Goal: Task Accomplishment & Management: Manage account settings

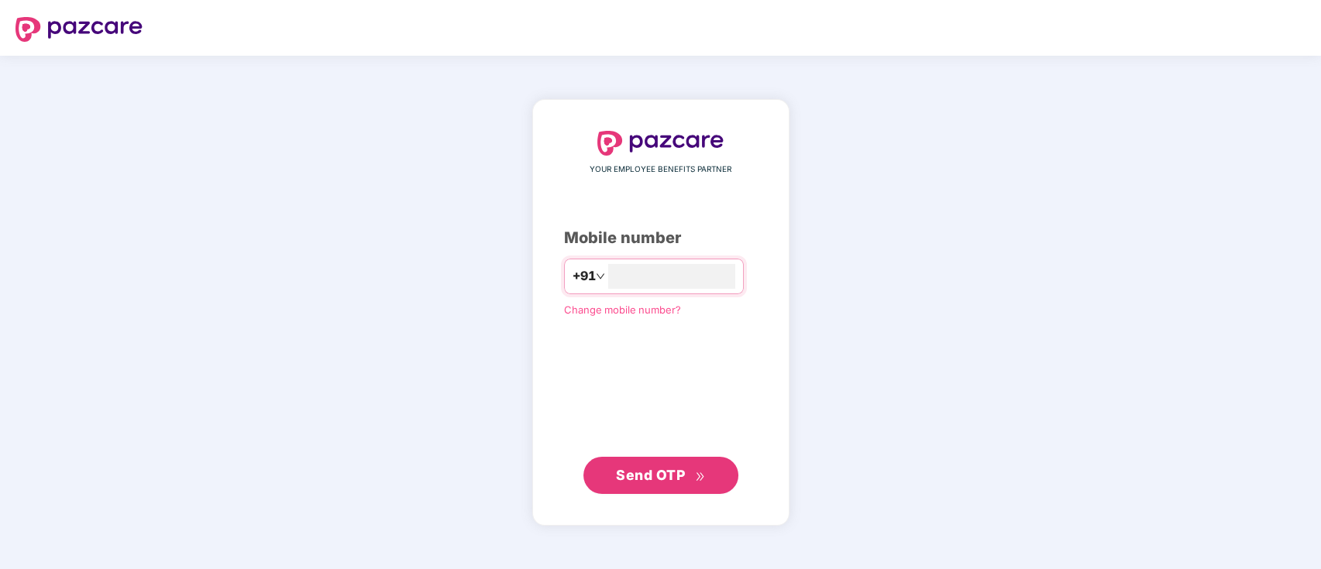
type input "**********"
click at [690, 473] on span "Send OTP" at bounding box center [660, 475] width 89 height 22
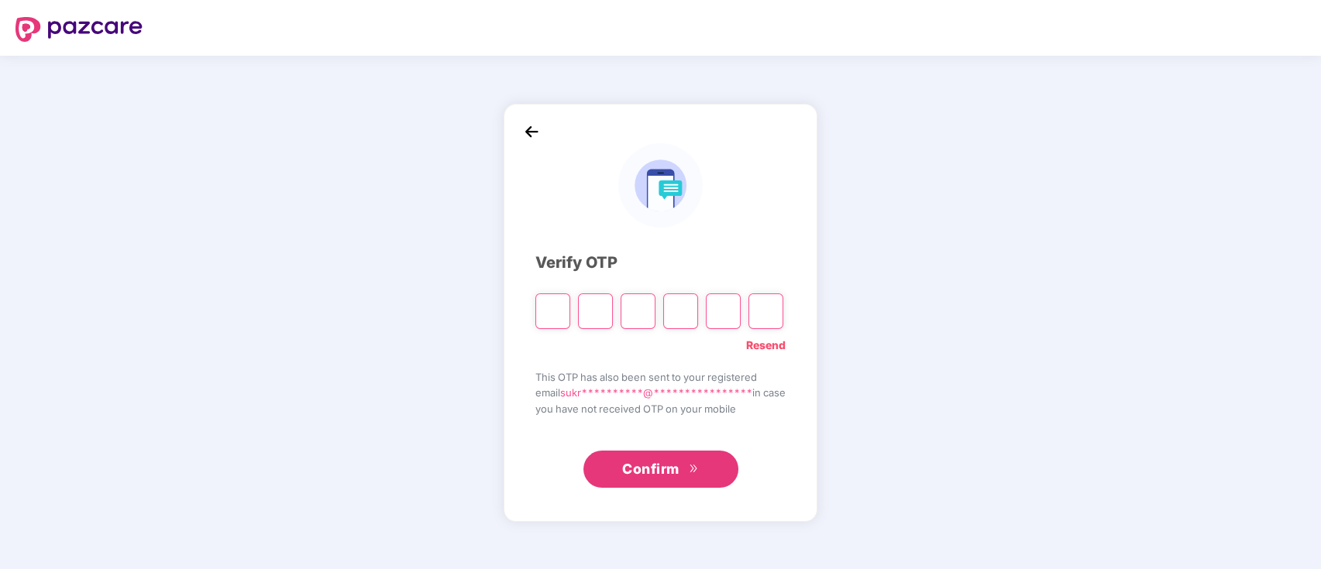
type input "*"
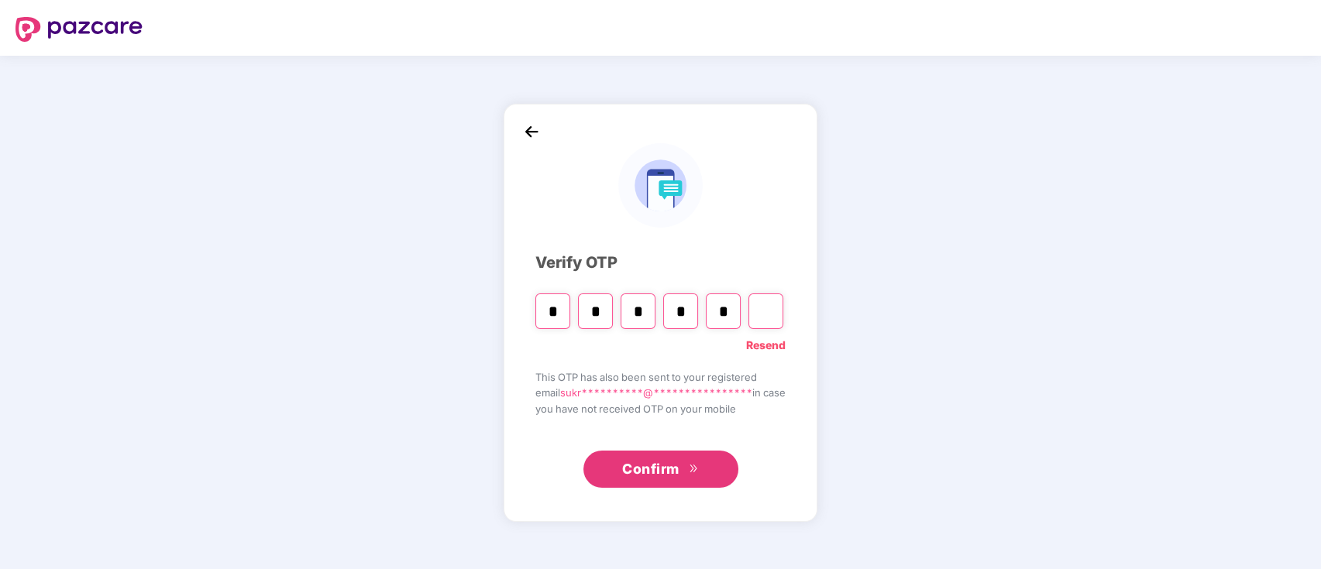
type input "*"
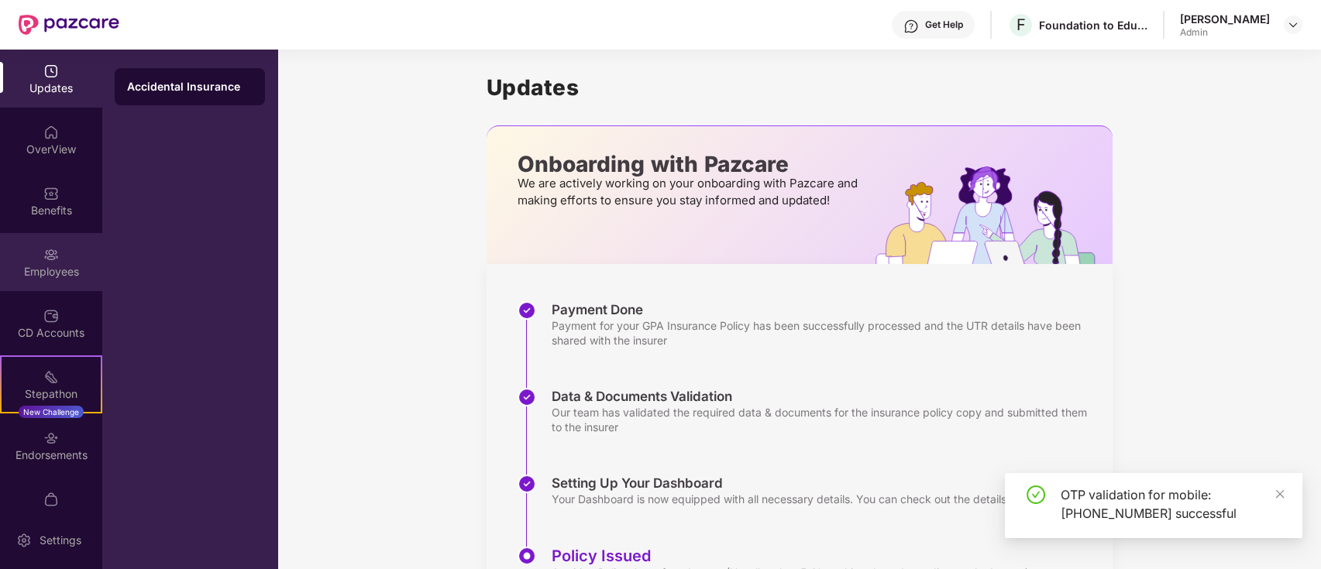
click at [56, 262] on div "Employees" at bounding box center [51, 262] width 102 height 58
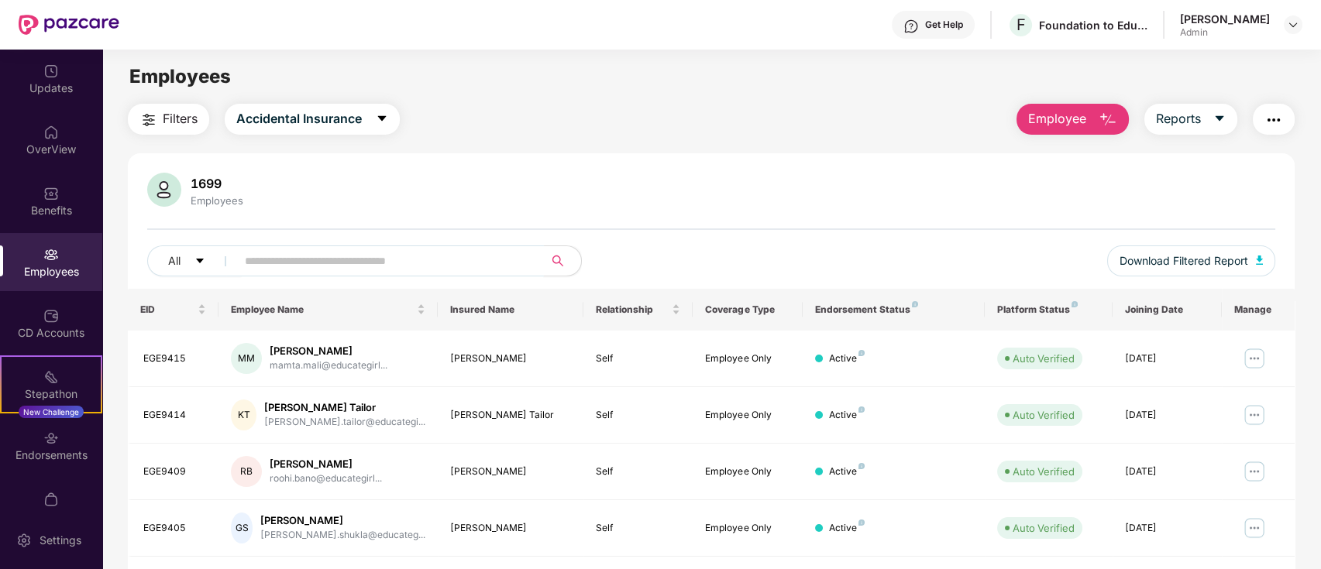
click at [456, 266] on input "text" at bounding box center [384, 260] width 278 height 23
click at [1085, 105] on button "Employee" at bounding box center [1073, 119] width 112 height 31
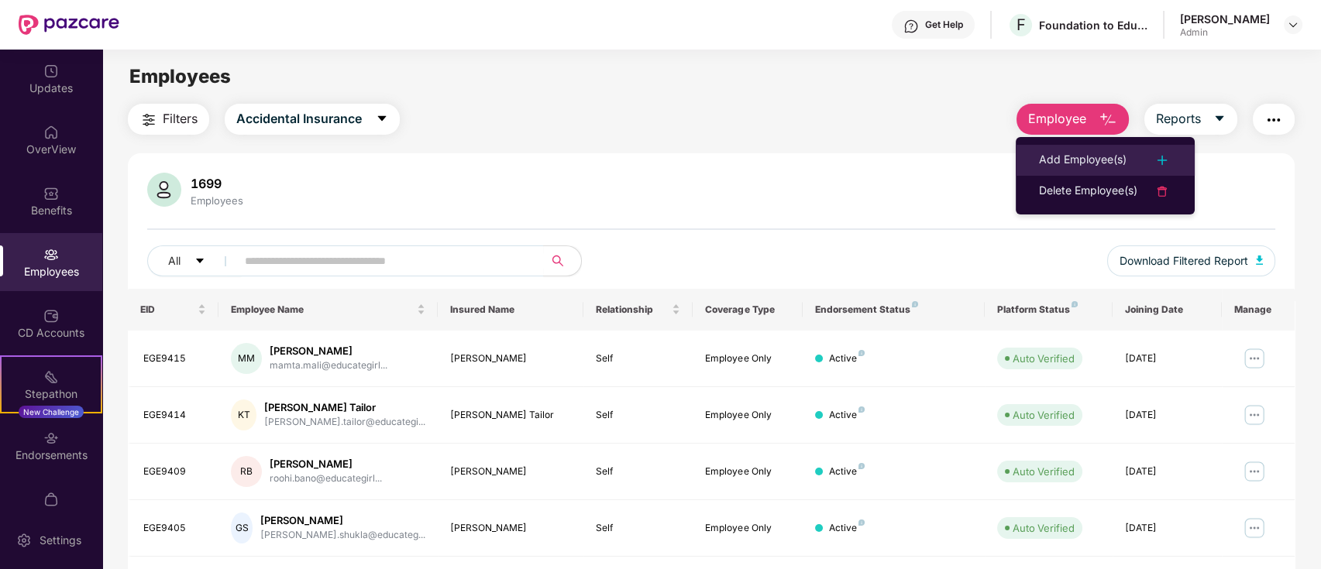
click at [1080, 146] on li "Add Employee(s)" at bounding box center [1105, 160] width 179 height 31
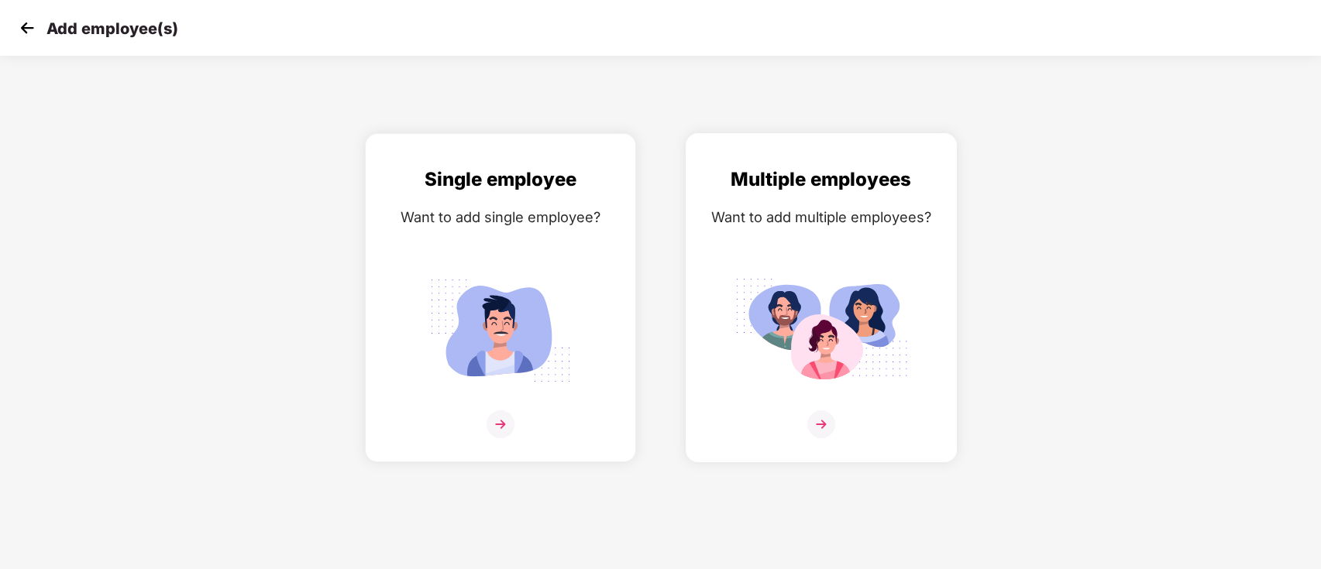
click at [823, 420] on img at bounding box center [821, 425] width 28 height 28
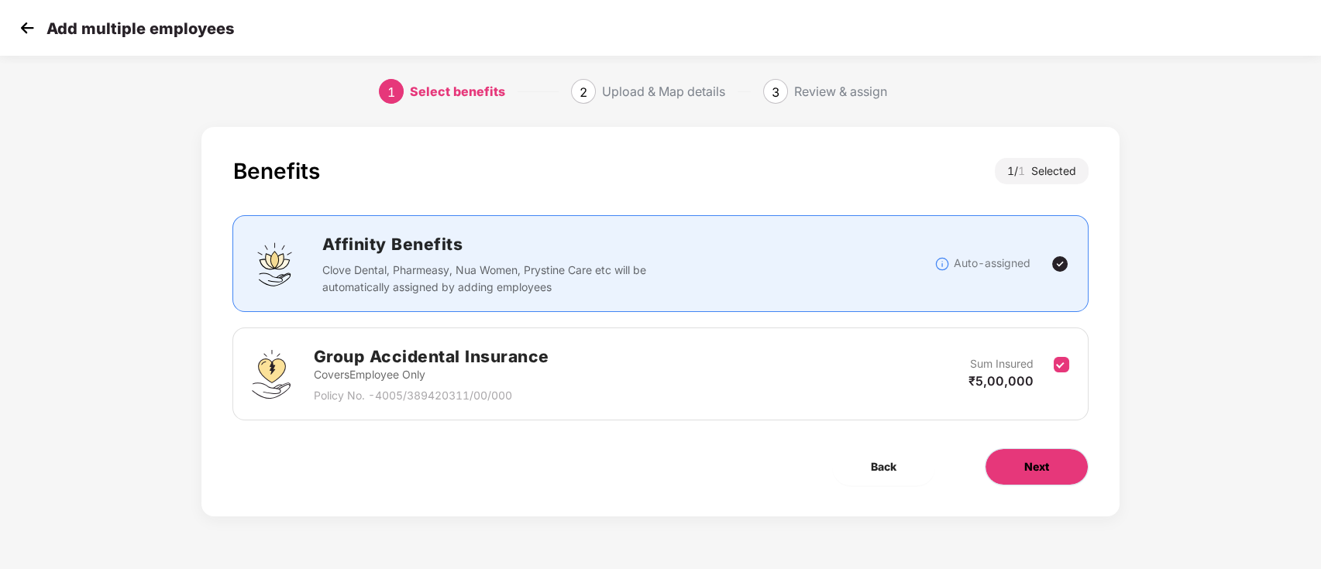
click at [1051, 464] on button "Next" at bounding box center [1037, 467] width 104 height 37
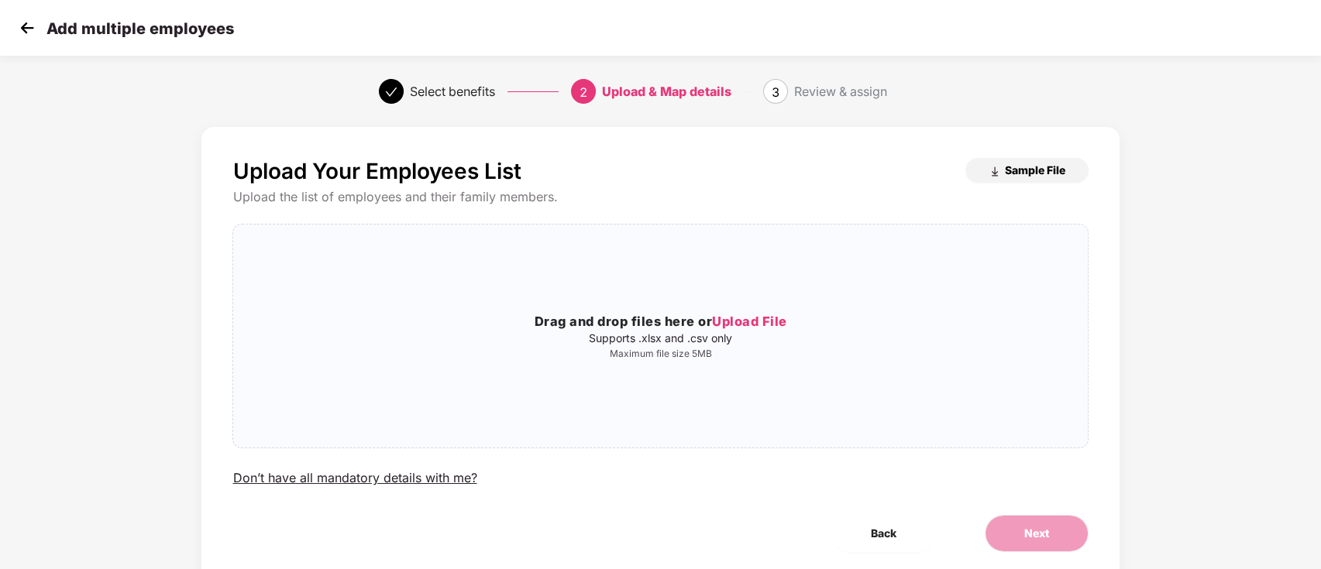
click at [1035, 179] on button "Sample File" at bounding box center [1026, 170] width 123 height 25
click at [759, 325] on span "Upload File" at bounding box center [749, 321] width 75 height 15
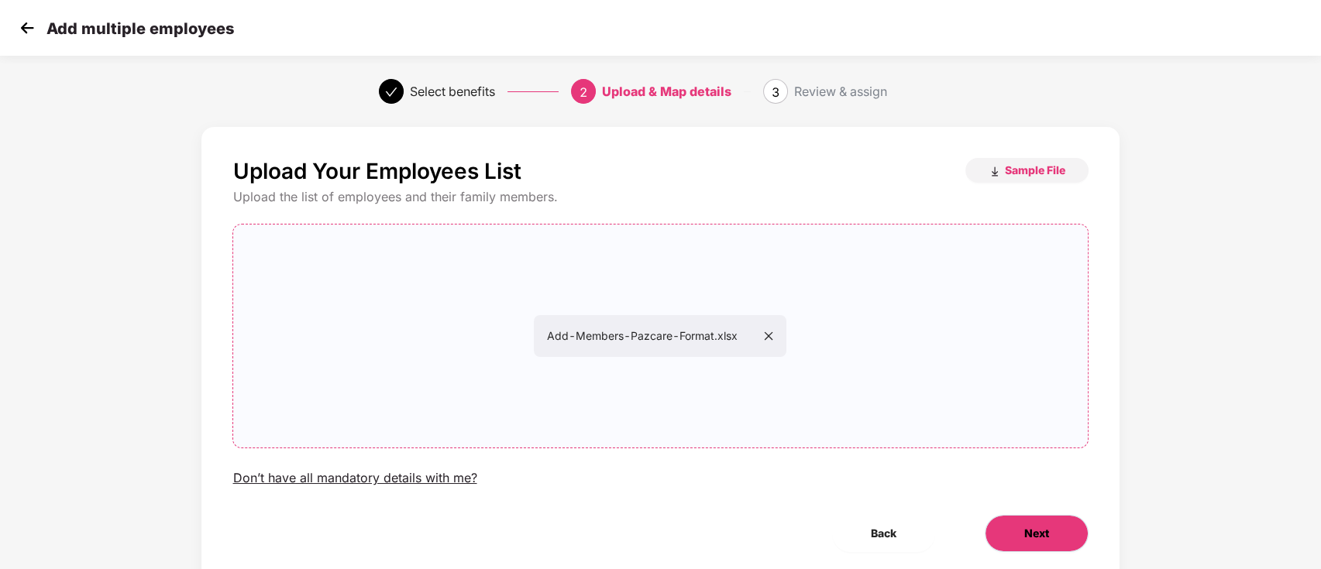
click at [1049, 526] on button "Next" at bounding box center [1037, 533] width 104 height 37
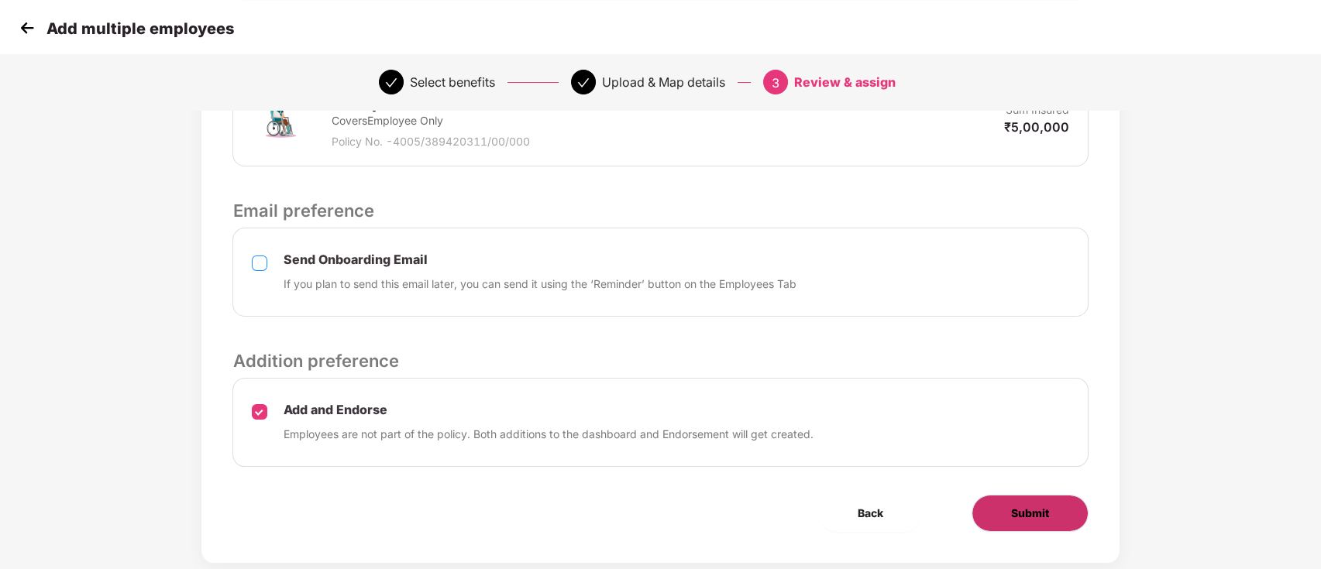
scroll to position [443, 0]
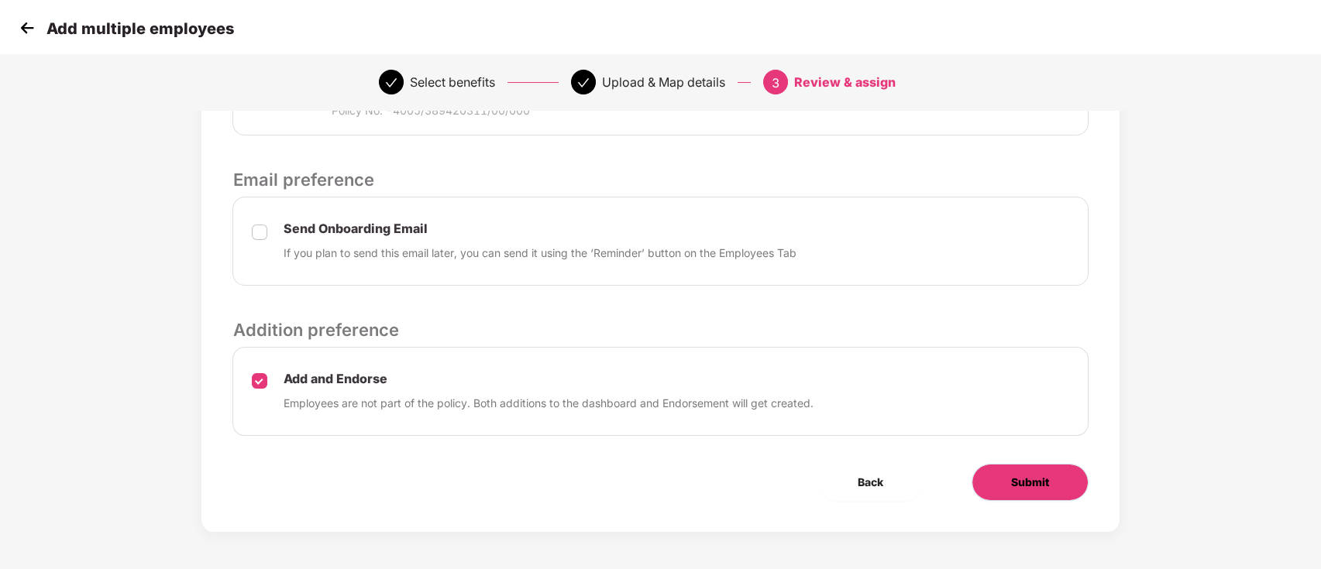
click at [1047, 480] on span "Submit" at bounding box center [1030, 482] width 38 height 17
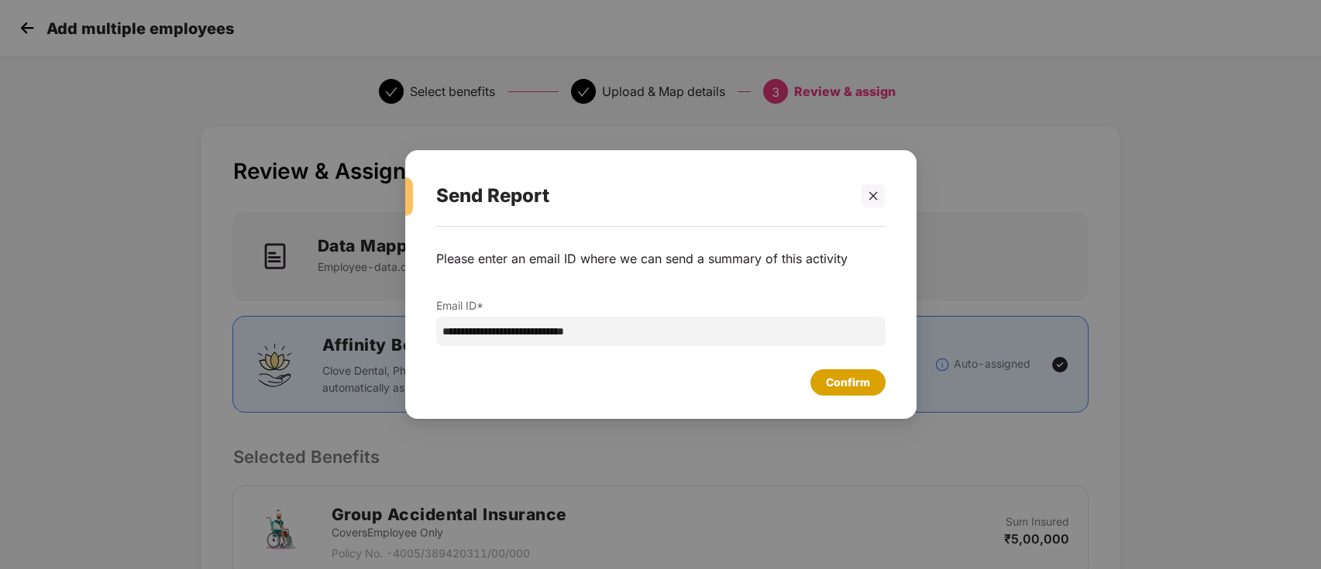
click at [838, 381] on div "Confirm" at bounding box center [848, 382] width 44 height 17
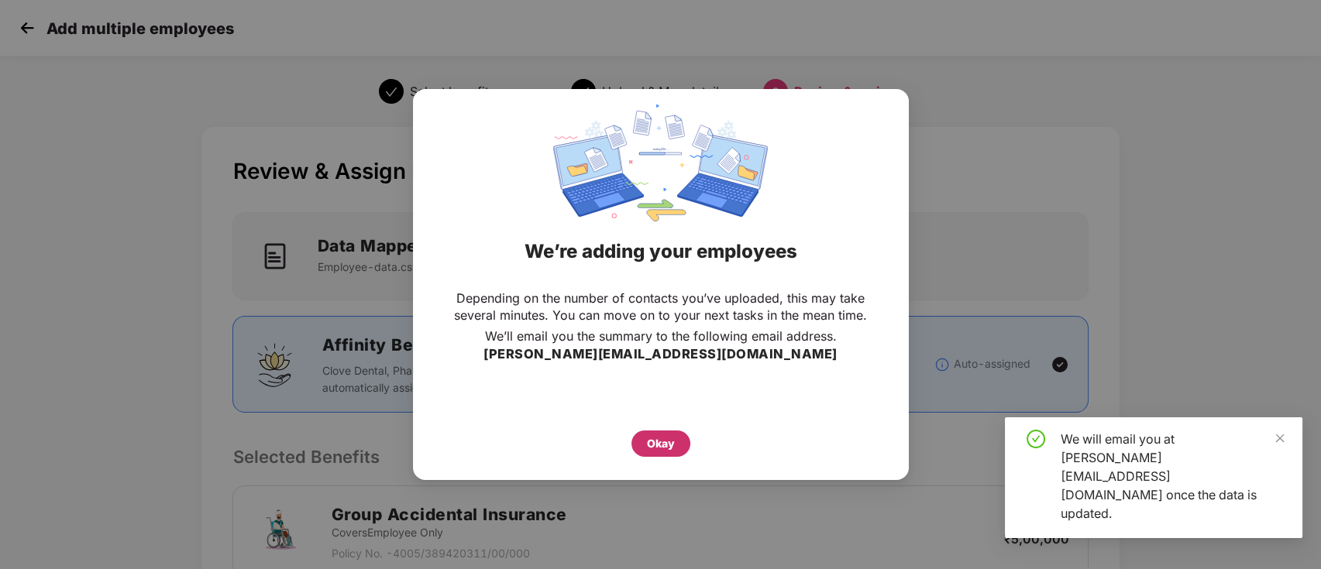
click at [662, 437] on div "Okay" at bounding box center [661, 443] width 28 height 17
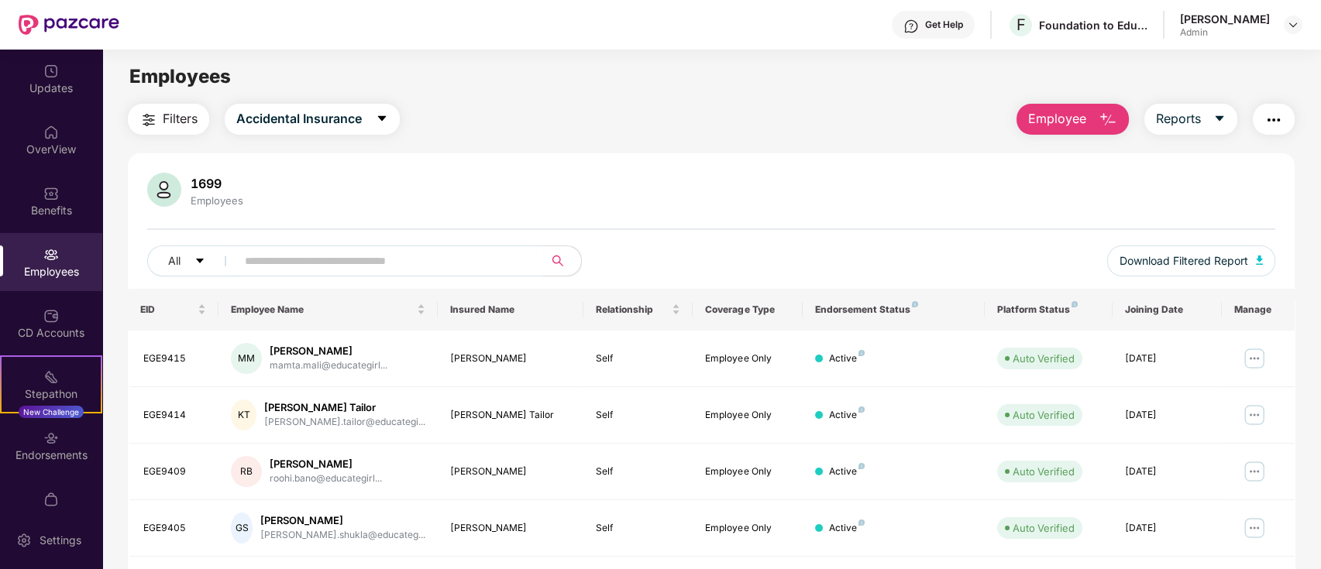
click at [1060, 127] on span "Employee" at bounding box center [1057, 118] width 58 height 19
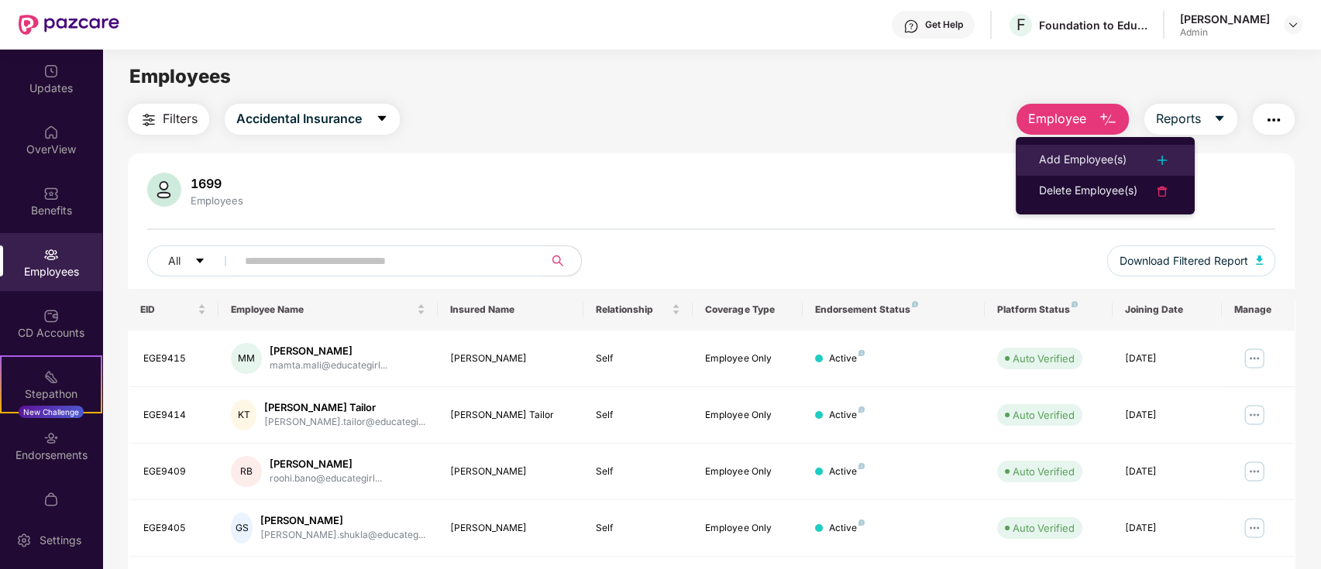
click at [1041, 156] on div "Add Employee(s)" at bounding box center [1083, 160] width 88 height 19
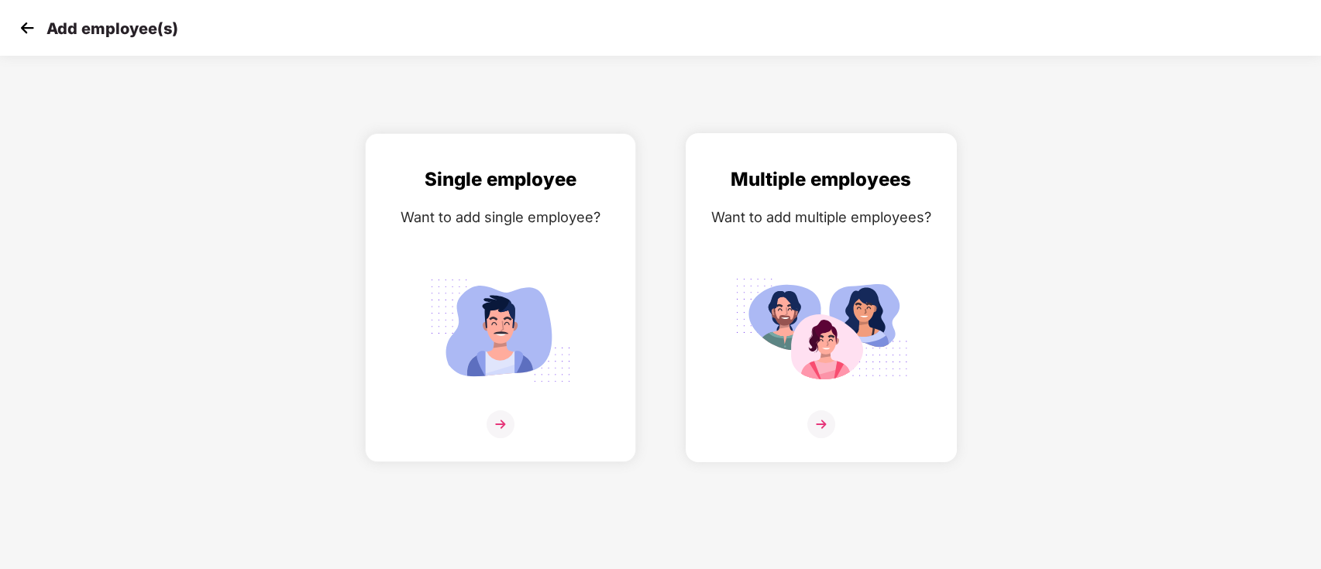
click at [787, 287] on img at bounding box center [821, 330] width 174 height 121
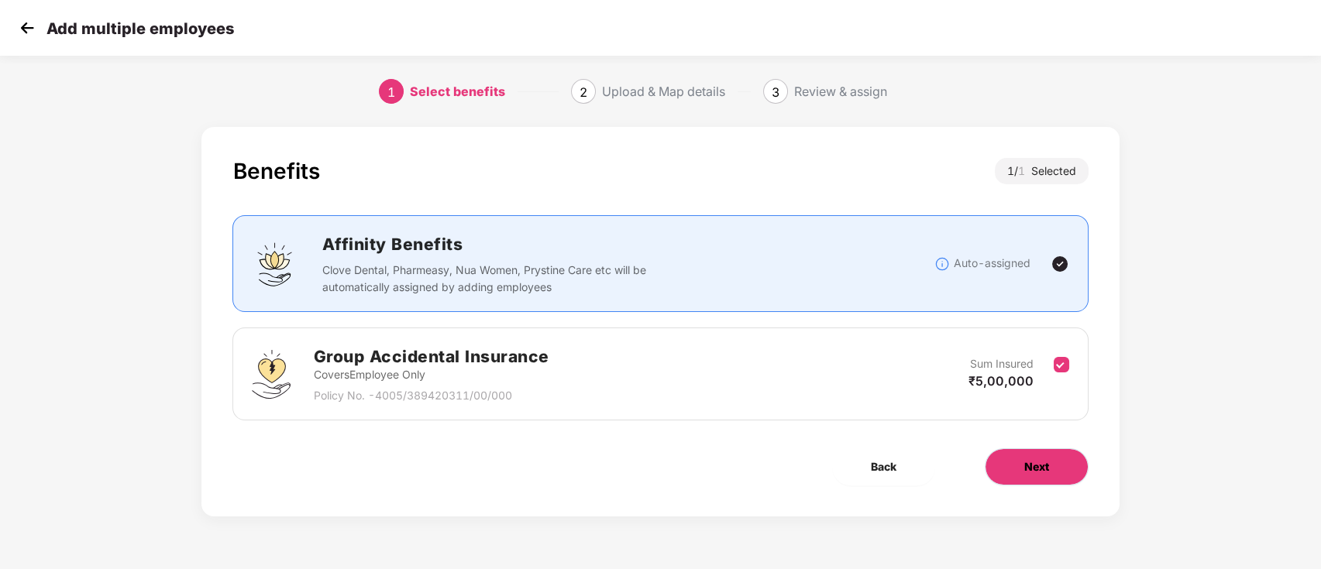
click at [1040, 455] on button "Next" at bounding box center [1037, 467] width 104 height 37
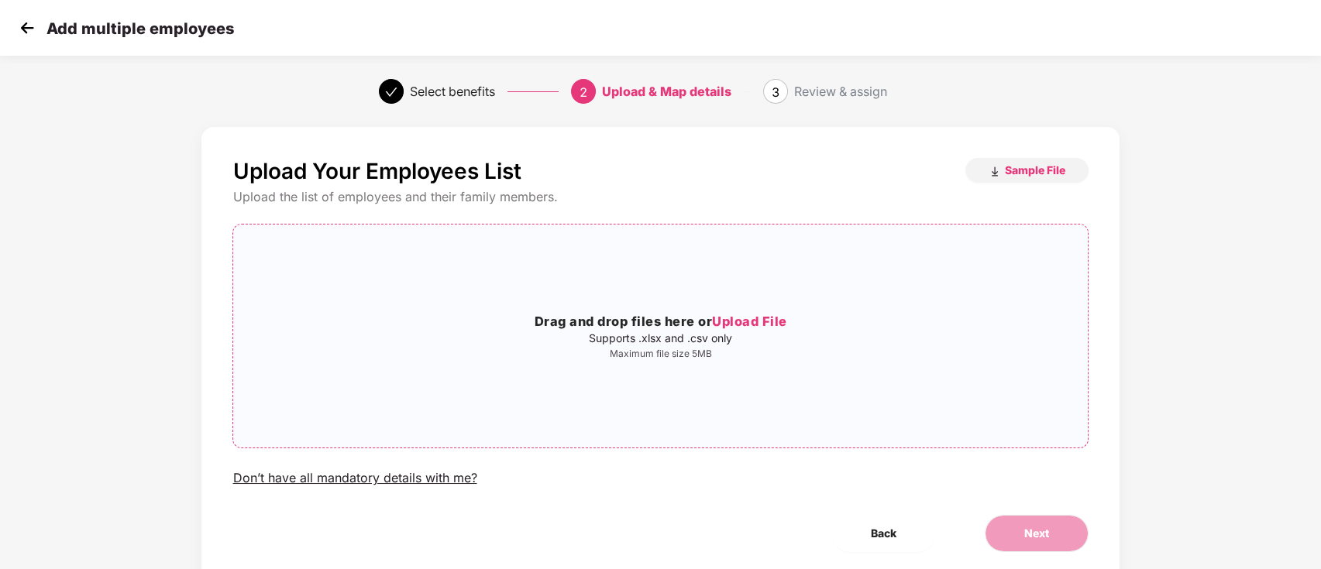
click at [657, 322] on h3 "Drag and drop files here or Upload File" at bounding box center [660, 322] width 854 height 20
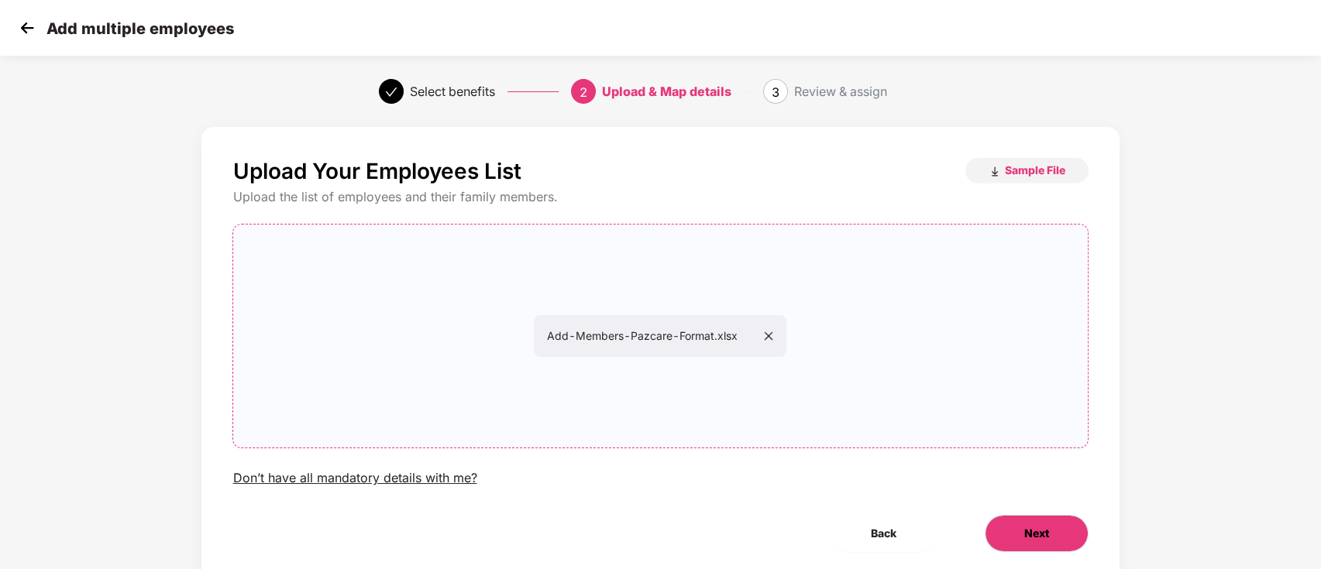
click at [1043, 528] on span "Next" at bounding box center [1036, 533] width 25 height 17
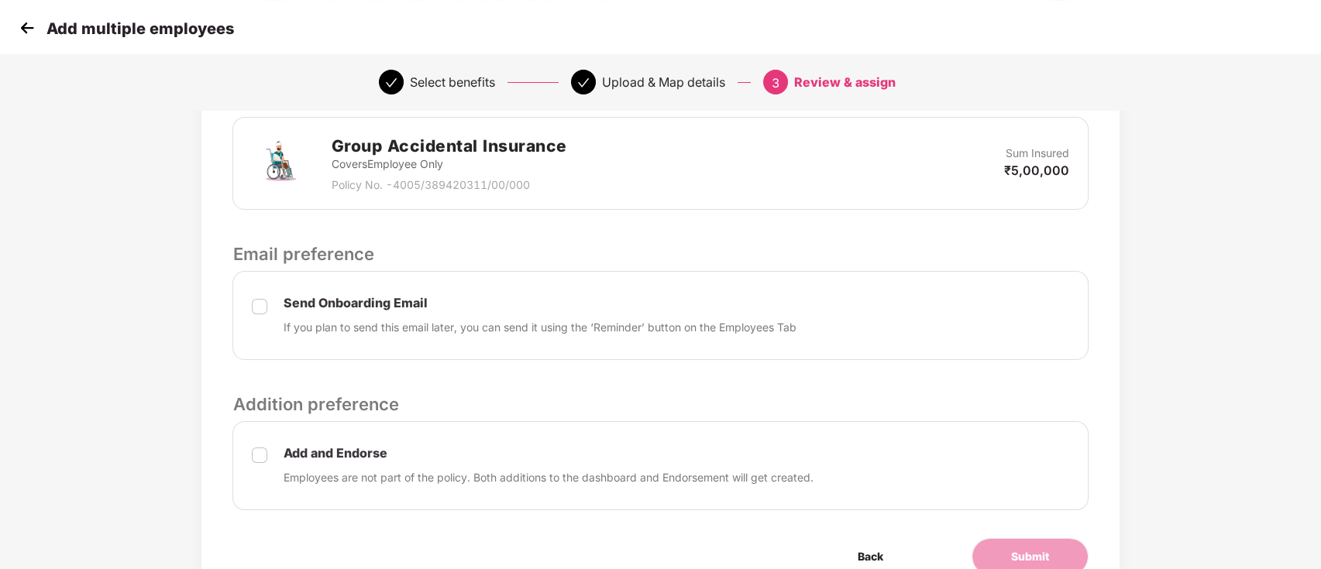
scroll to position [443, 0]
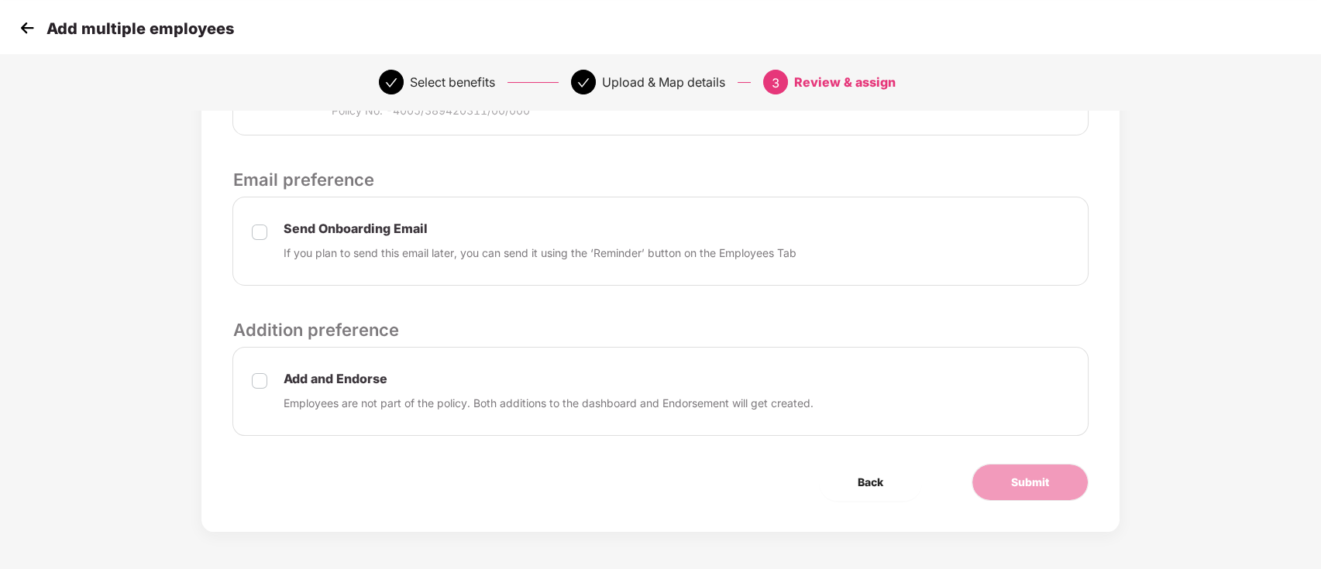
click at [335, 378] on p "Add and Endorse" at bounding box center [548, 379] width 530 height 16
click at [1047, 480] on span "Submit" at bounding box center [1030, 482] width 38 height 17
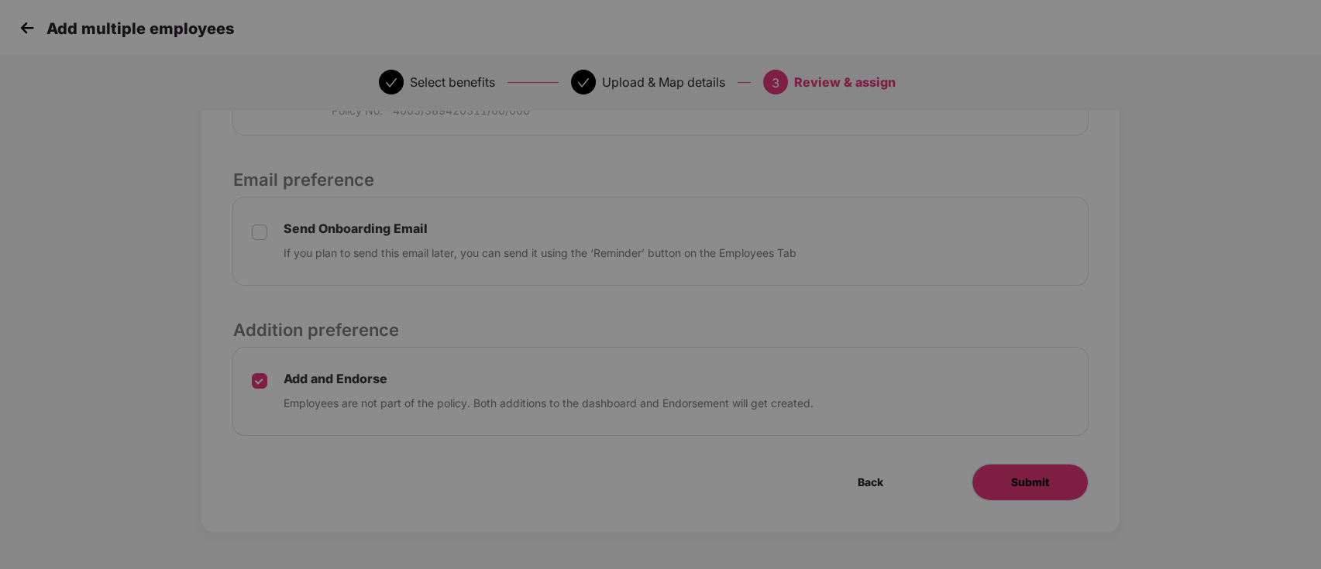
scroll to position [0, 0]
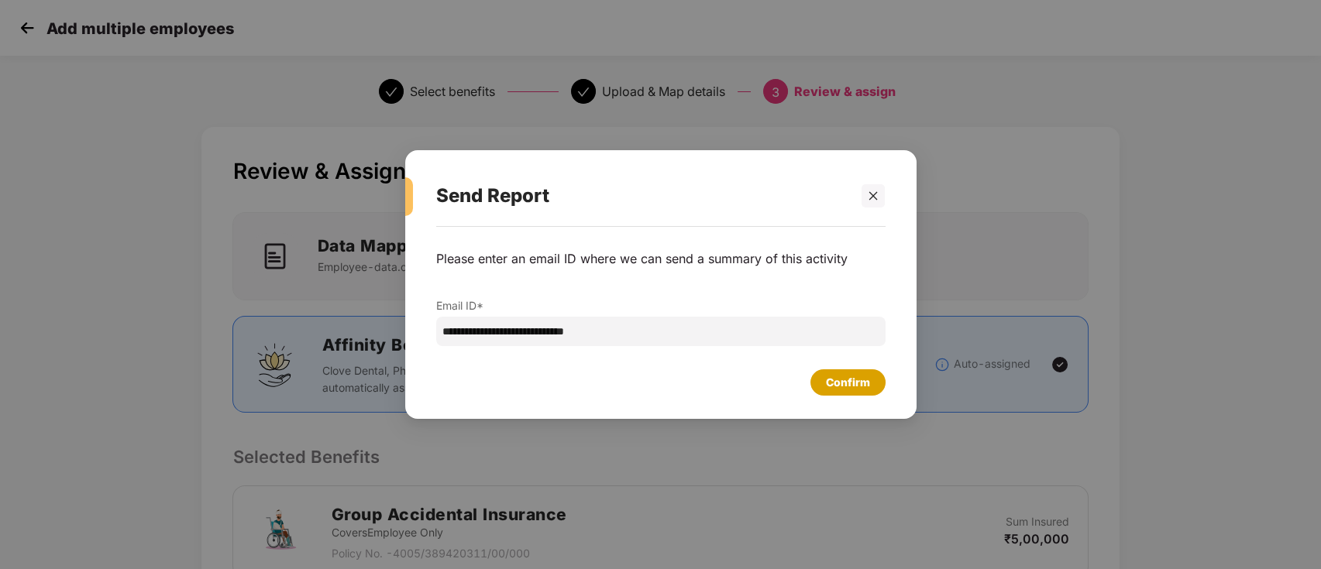
click at [855, 389] on div "Confirm" at bounding box center [848, 382] width 44 height 17
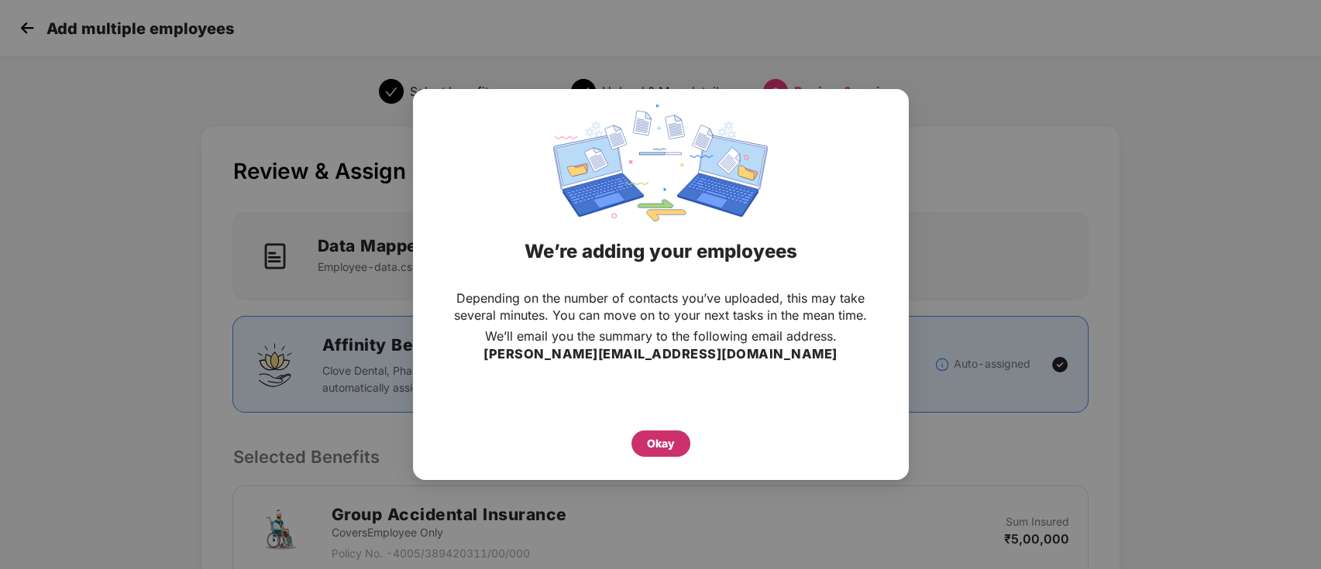
click at [652, 452] on div "Okay" at bounding box center [660, 444] width 59 height 26
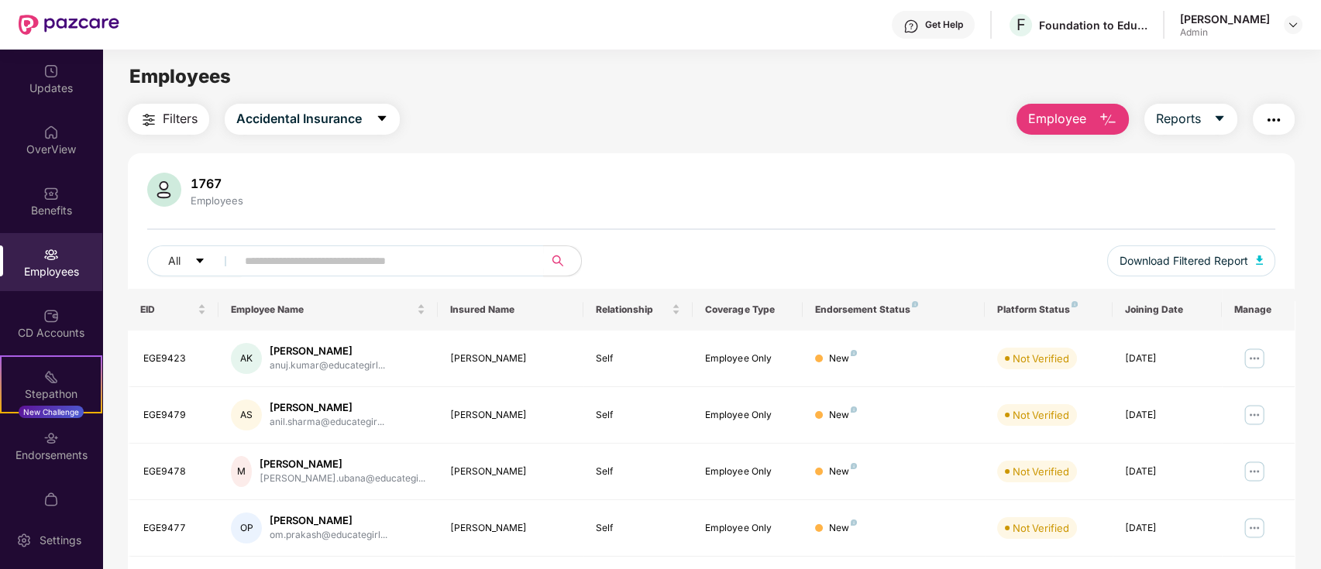
click at [1078, 132] on button "Employee" at bounding box center [1073, 119] width 112 height 31
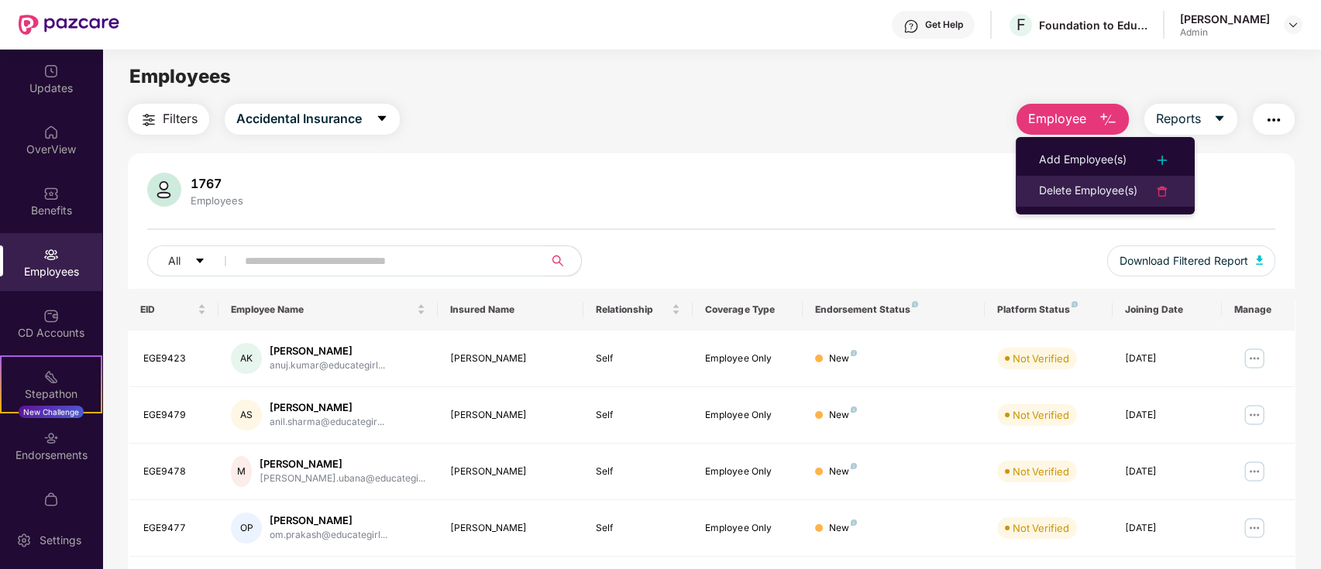
click at [1050, 194] on div "Delete Employee(s)" at bounding box center [1088, 191] width 98 height 19
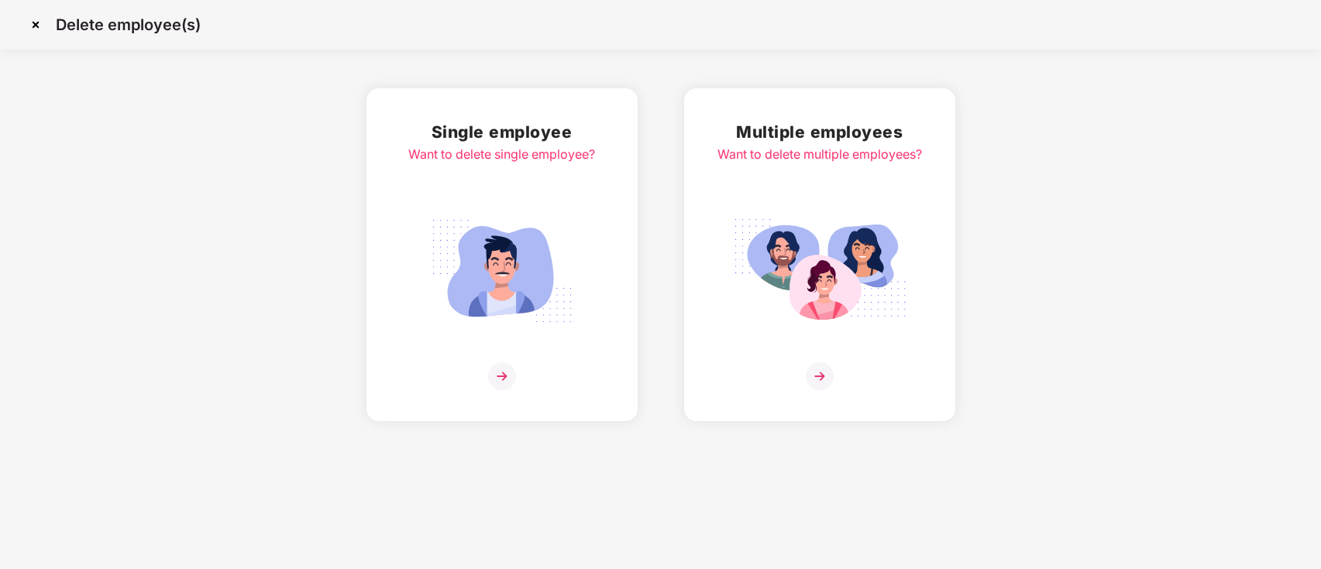
click at [841, 301] on img at bounding box center [820, 271] width 174 height 121
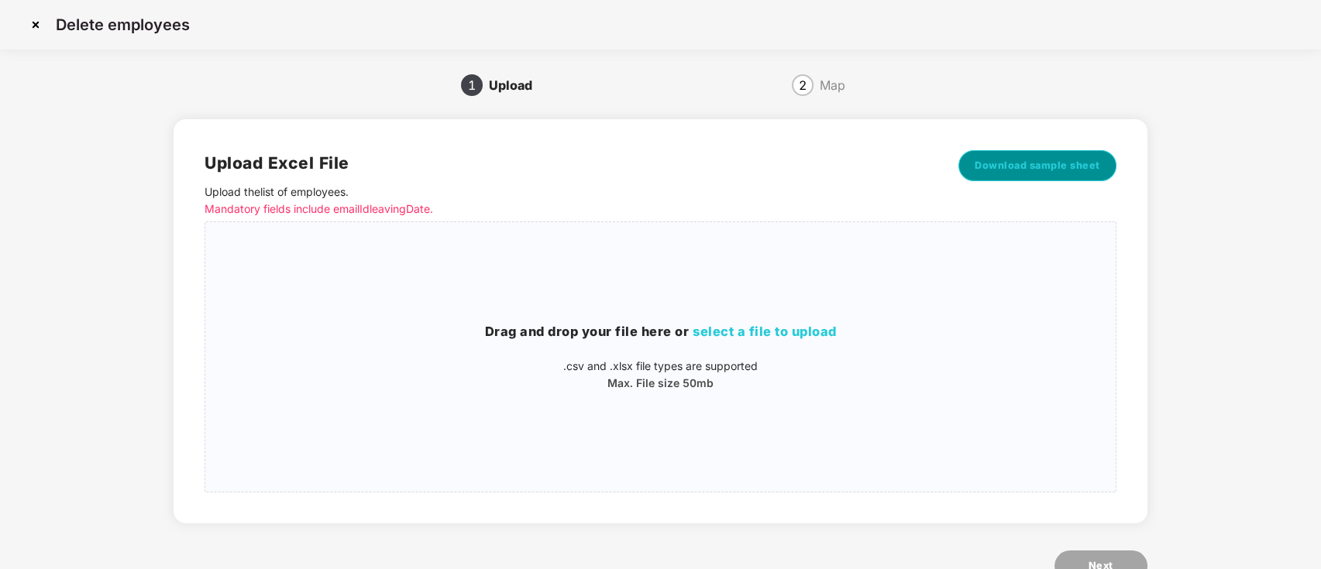
click at [1051, 156] on button "Download sample sheet" at bounding box center [1037, 165] width 158 height 31
click at [781, 329] on span "select a file to upload" at bounding box center [765, 331] width 144 height 15
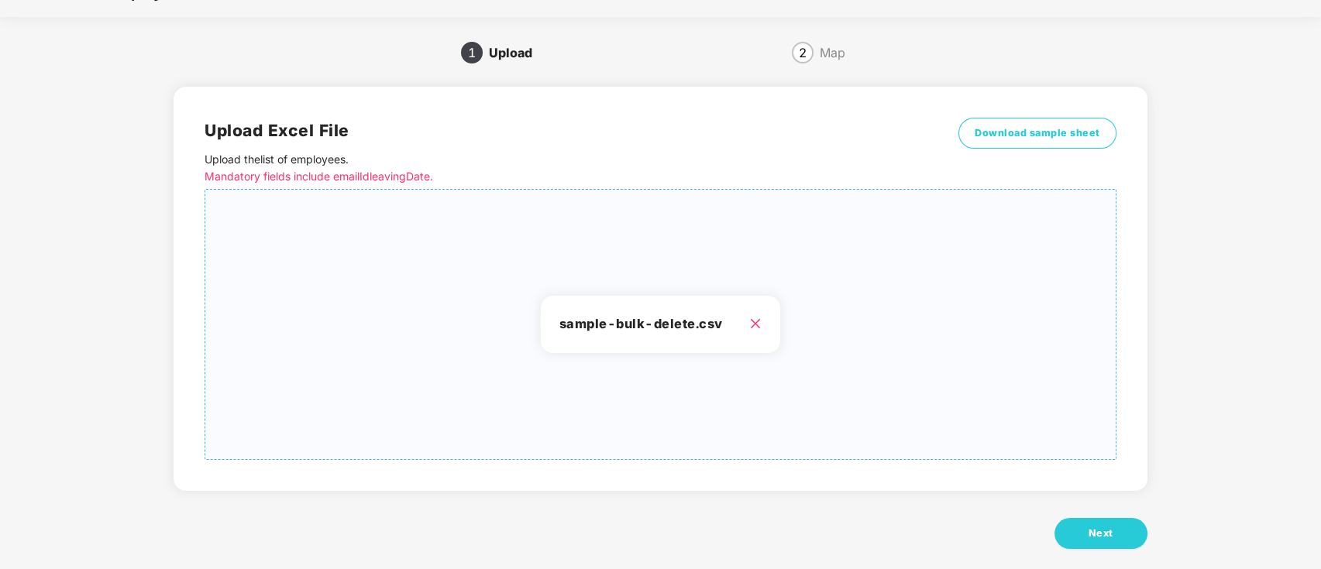
scroll to position [50, 0]
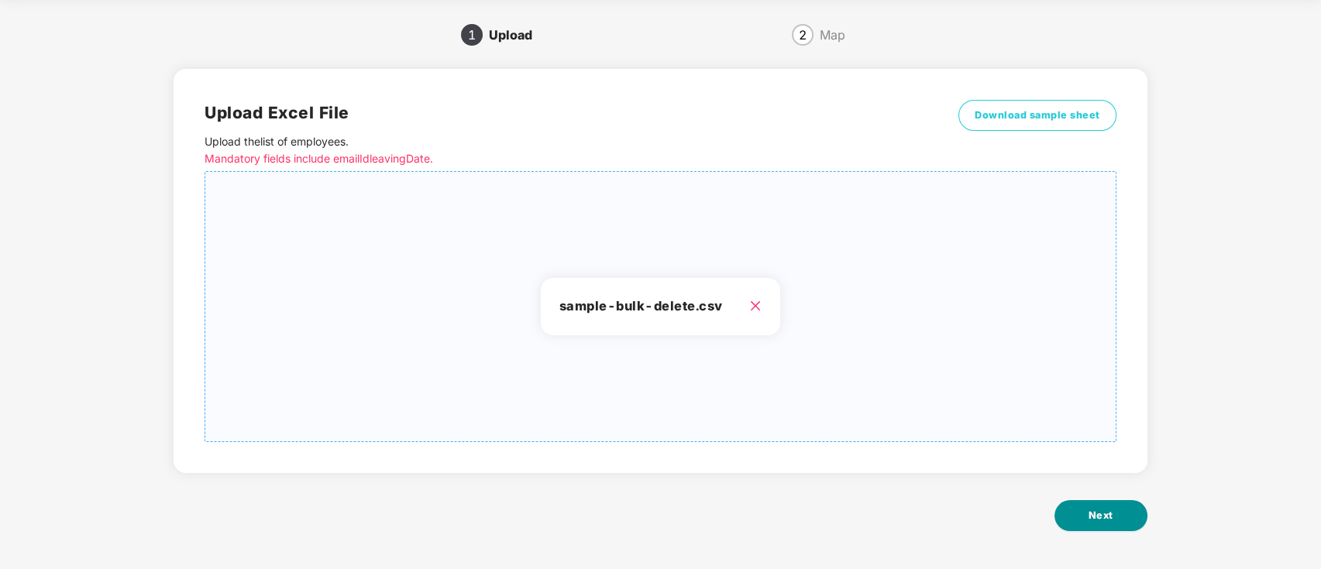
click at [1074, 510] on button "Next" at bounding box center [1100, 516] width 93 height 31
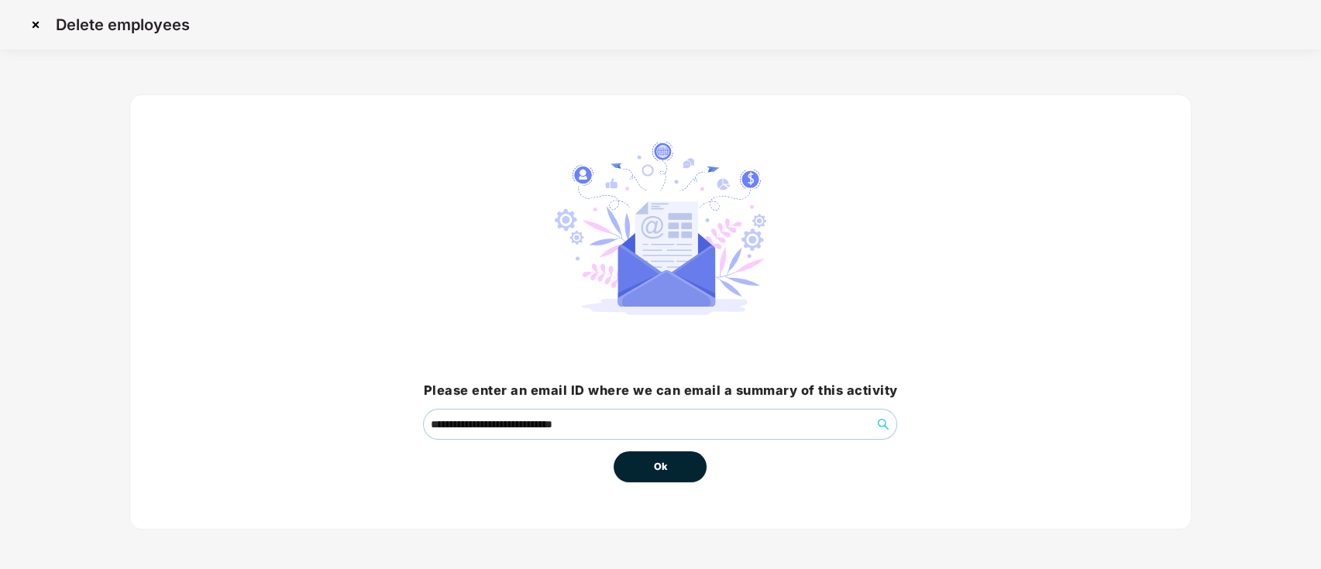
click at [674, 464] on button "Ok" at bounding box center [660, 467] width 93 height 31
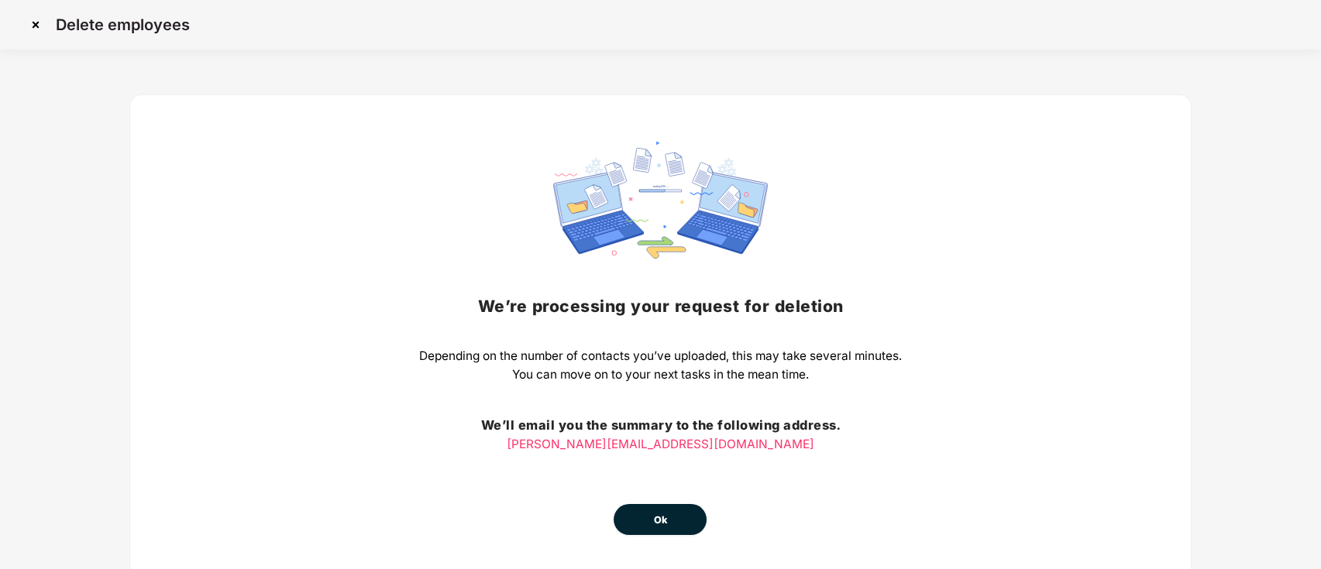
click at [665, 513] on span "Ok" at bounding box center [660, 520] width 14 height 15
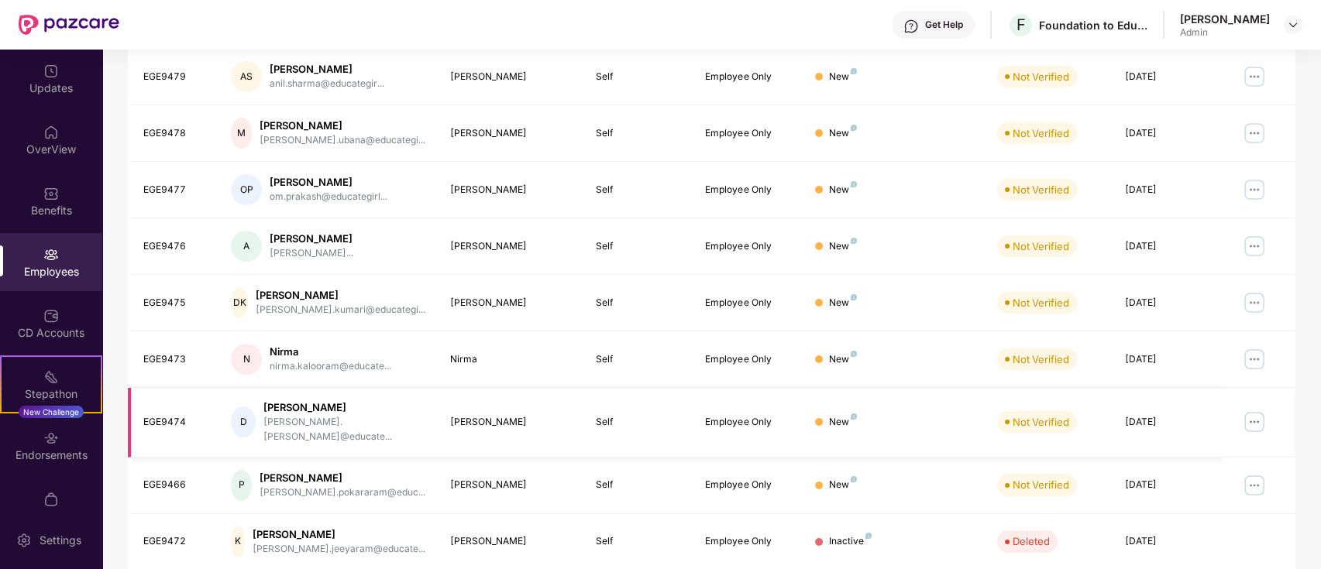
scroll to position [381, 0]
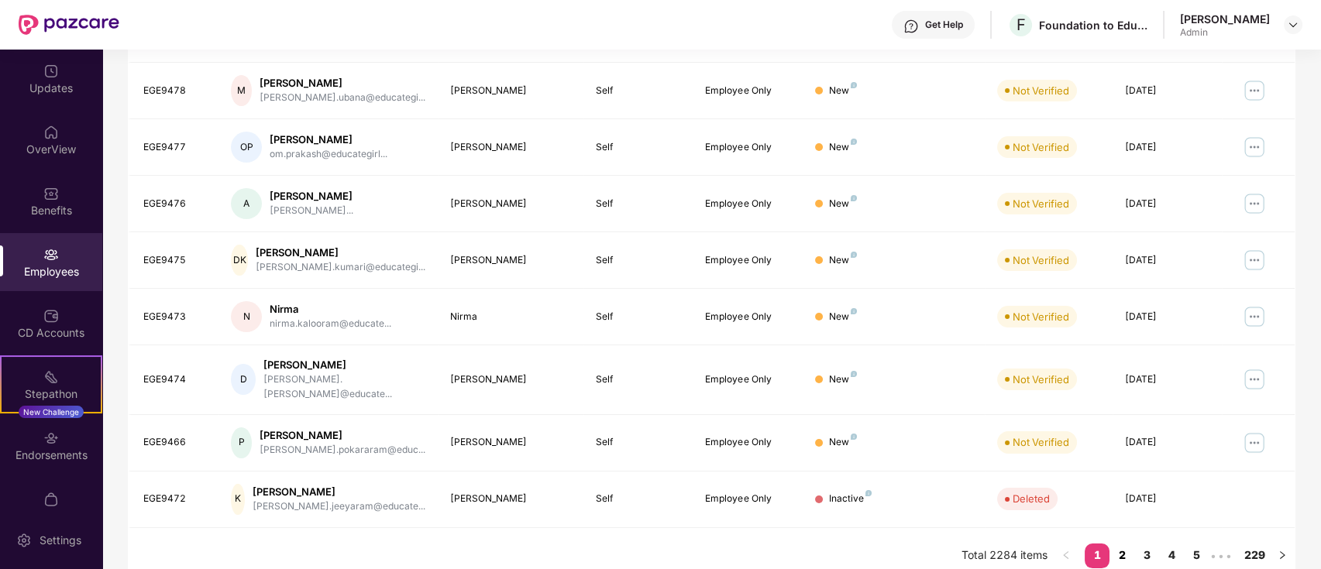
click at [1117, 544] on link "2" at bounding box center [1121, 555] width 25 height 23
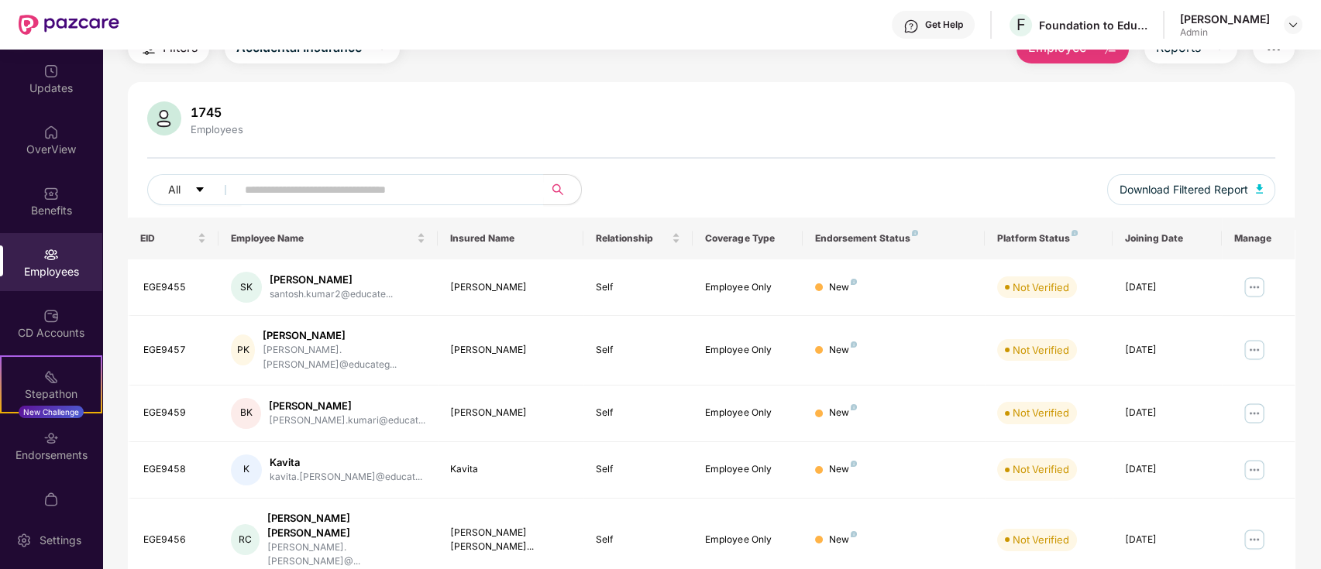
scroll to position [0, 0]
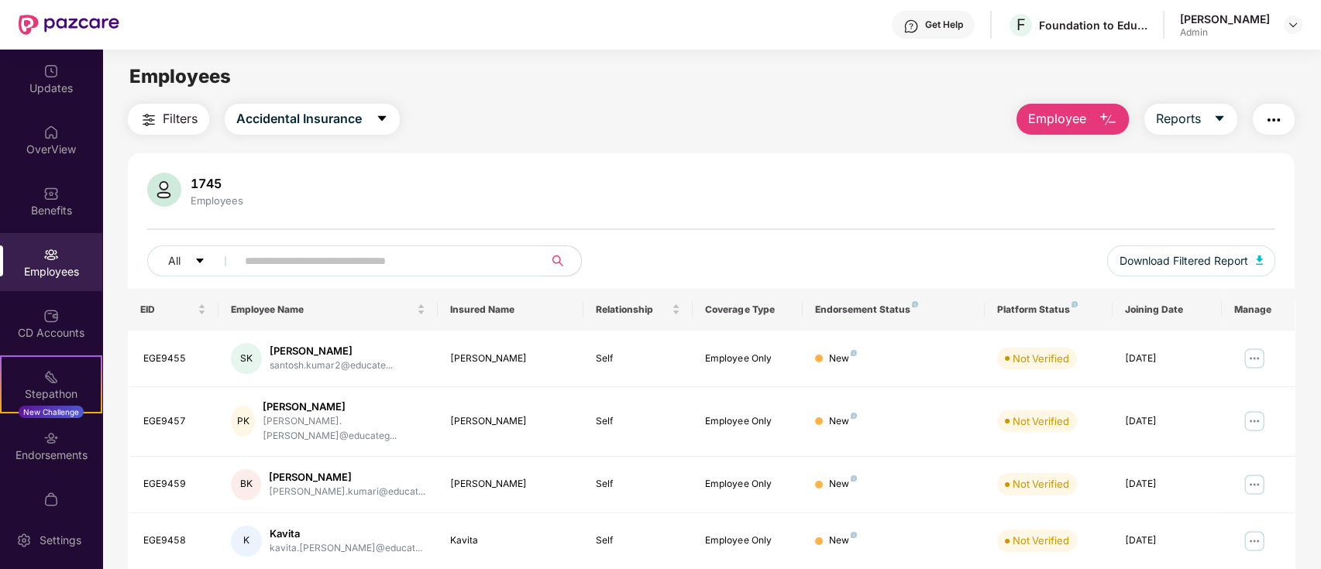
click at [395, 256] on input "text" at bounding box center [384, 260] width 278 height 23
paste input "**********"
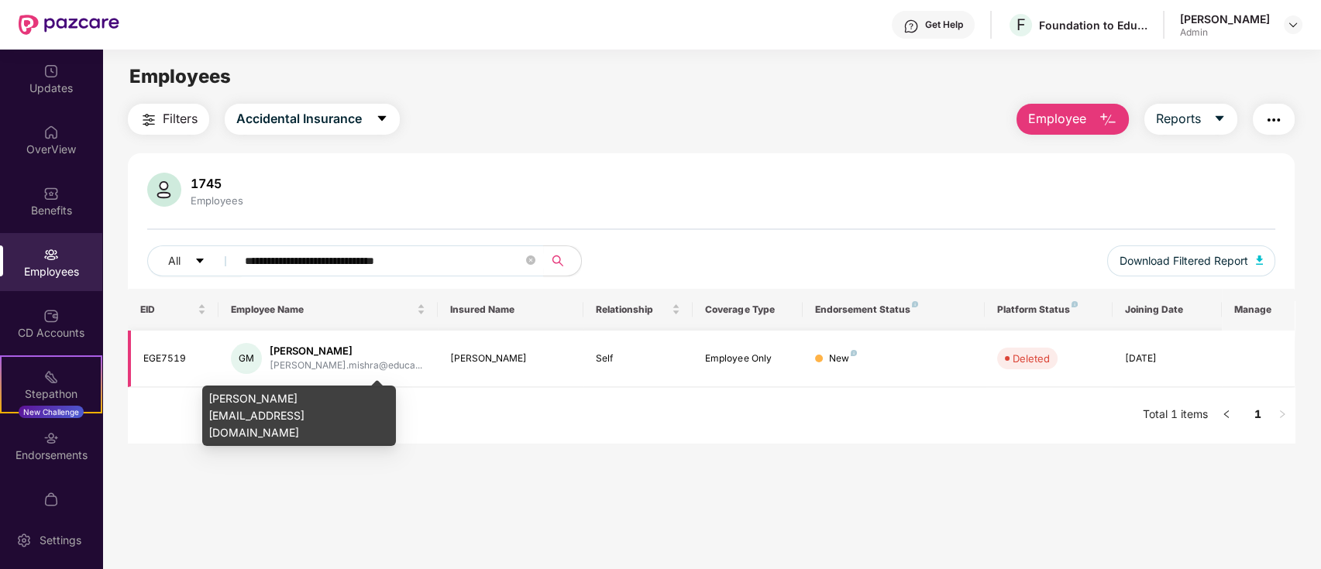
click at [337, 359] on div "[PERSON_NAME].mishra@educa..." at bounding box center [346, 366] width 153 height 15
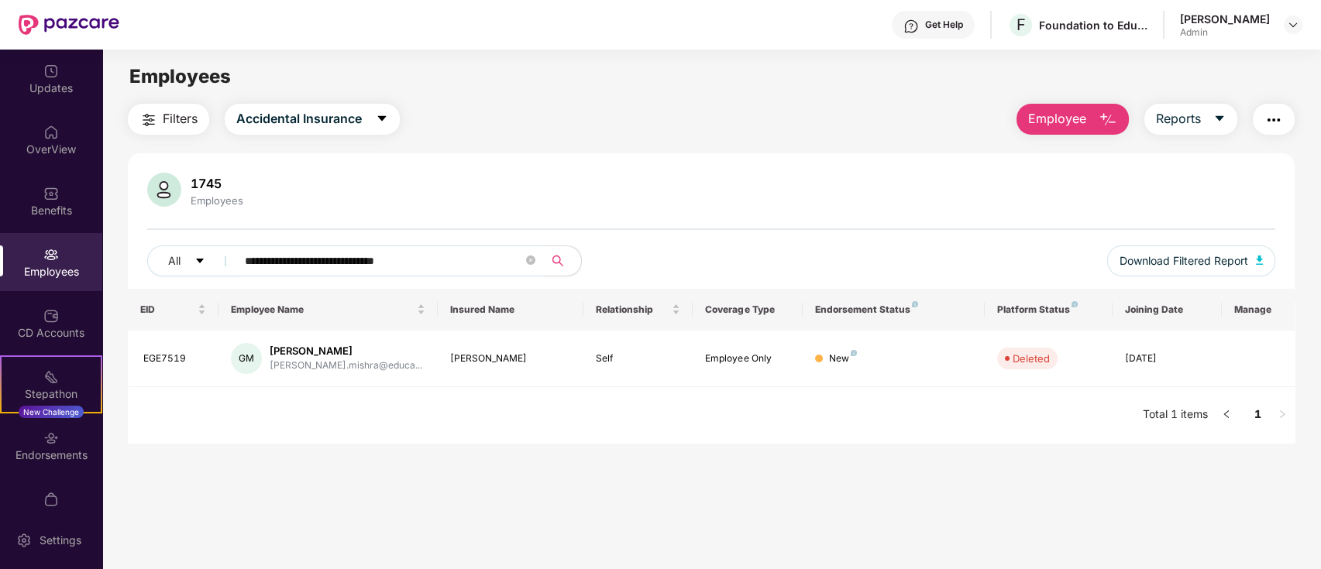
drag, startPoint x: 459, startPoint y: 263, endPoint x: 26, endPoint y: 256, distance: 433.9
click at [26, 256] on div "**********" at bounding box center [660, 310] width 1321 height 520
paste input "text"
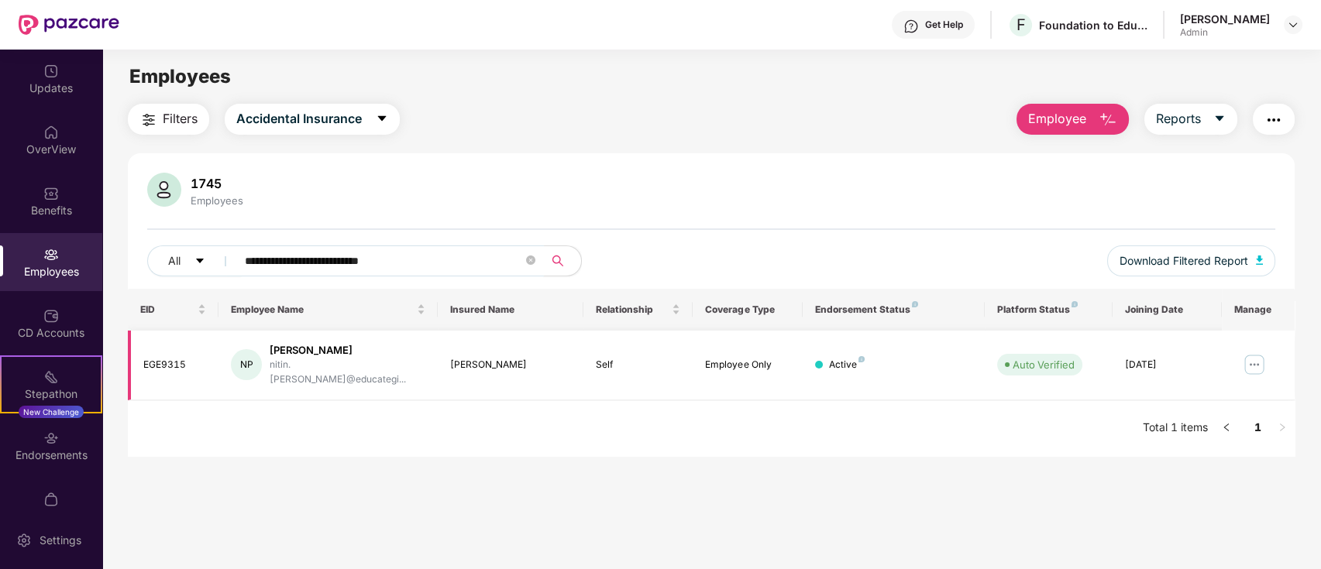
click at [167, 359] on div "EGE9315" at bounding box center [175, 365] width 64 height 15
drag, startPoint x: 420, startPoint y: 260, endPoint x: 62, endPoint y: 231, distance: 359.2
click at [62, 231] on div "**********" at bounding box center [660, 310] width 1321 height 520
paste input "text"
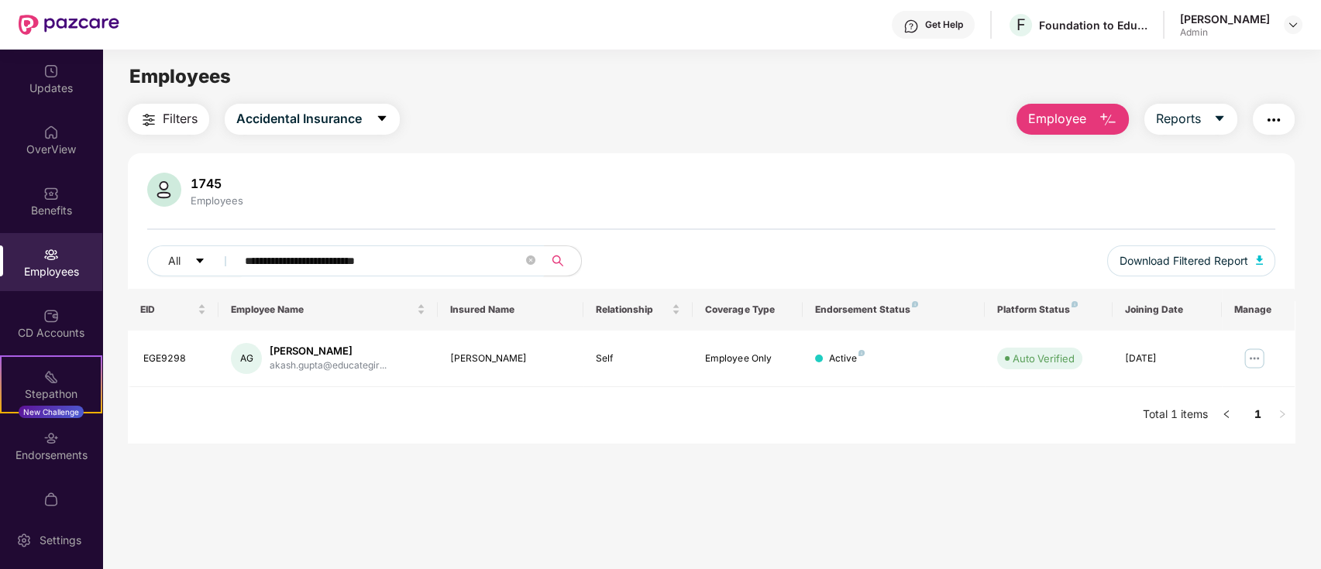
drag, startPoint x: 404, startPoint y: 267, endPoint x: 114, endPoint y: 256, distance: 290.7
click at [114, 256] on div "**********" at bounding box center [711, 273] width 1218 height 339
paste input "text"
drag, startPoint x: 174, startPoint y: 354, endPoint x: 143, endPoint y: 362, distance: 31.2
click at [143, 362] on div "EGE8278" at bounding box center [175, 359] width 64 height 15
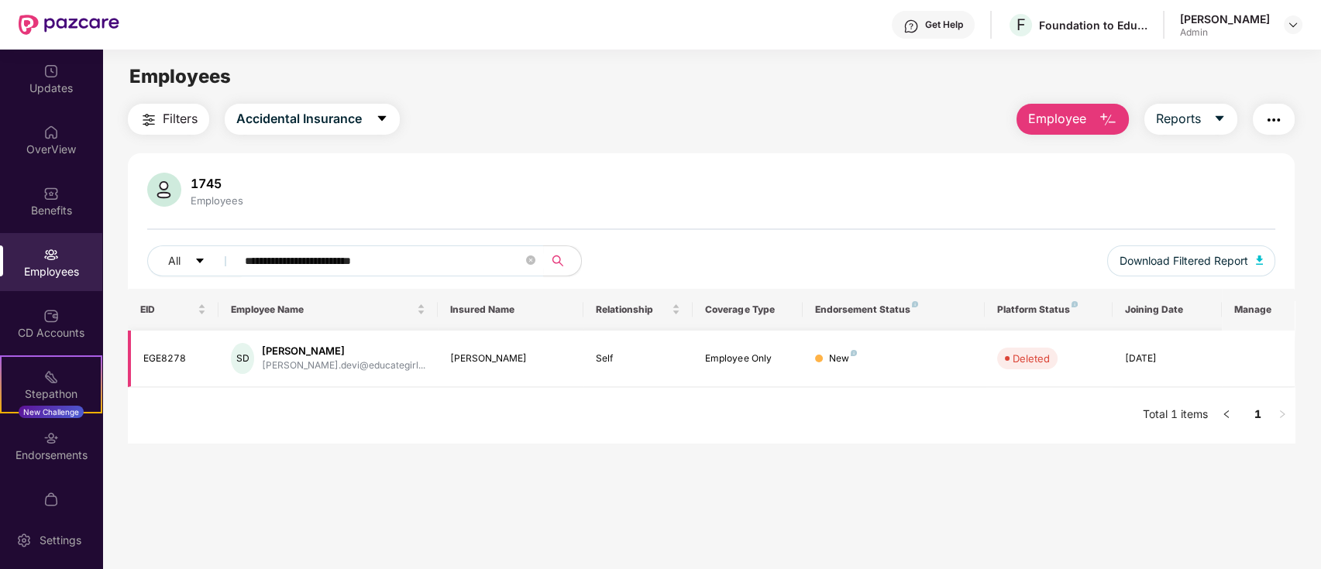
click at [1263, 360] on td at bounding box center [1258, 359] width 73 height 57
drag, startPoint x: 887, startPoint y: 354, endPoint x: 600, endPoint y: 360, distance: 287.5
click at [843, 353] on div "New" at bounding box center [893, 359] width 157 height 15
drag, startPoint x: 600, startPoint y: 360, endPoint x: 343, endPoint y: 360, distance: 256.4
click at [599, 360] on div "Self" at bounding box center [638, 359] width 84 height 15
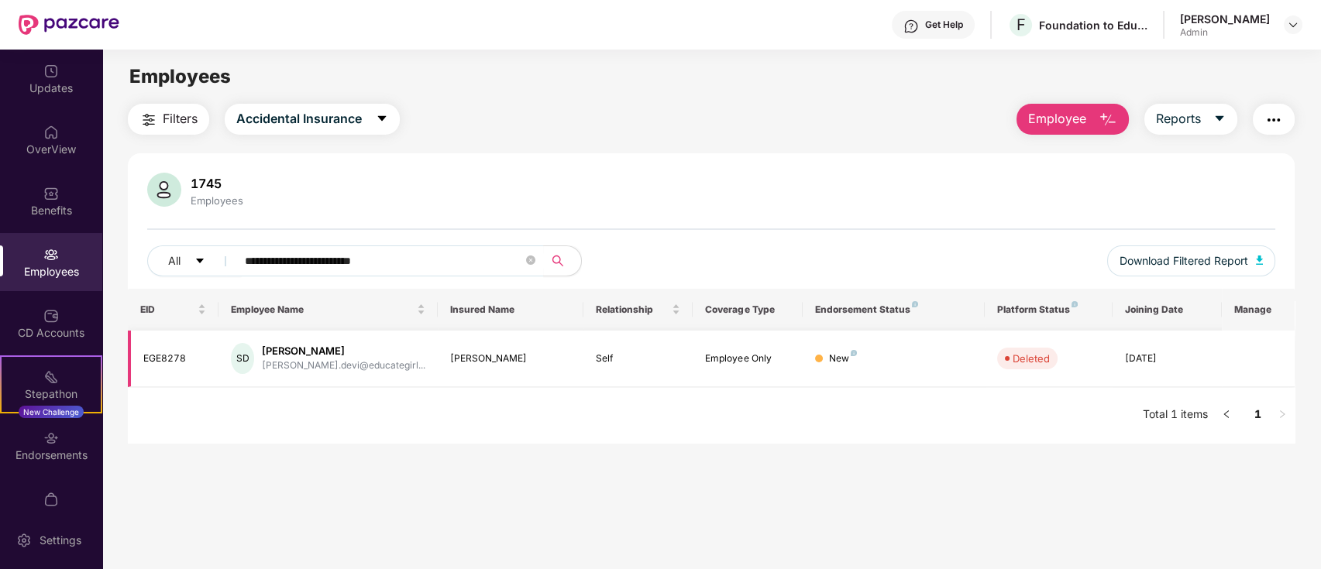
click at [342, 360] on div "[PERSON_NAME].devi@educategirl..." at bounding box center [343, 366] width 163 height 15
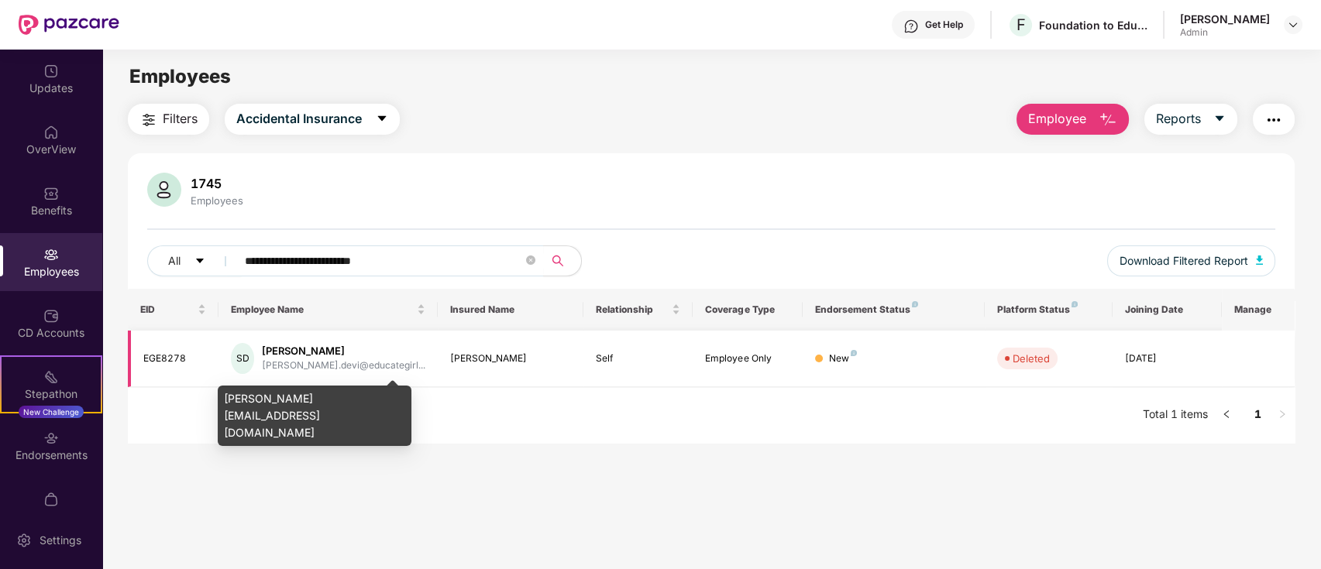
click at [253, 356] on div "SD" at bounding box center [242, 358] width 22 height 31
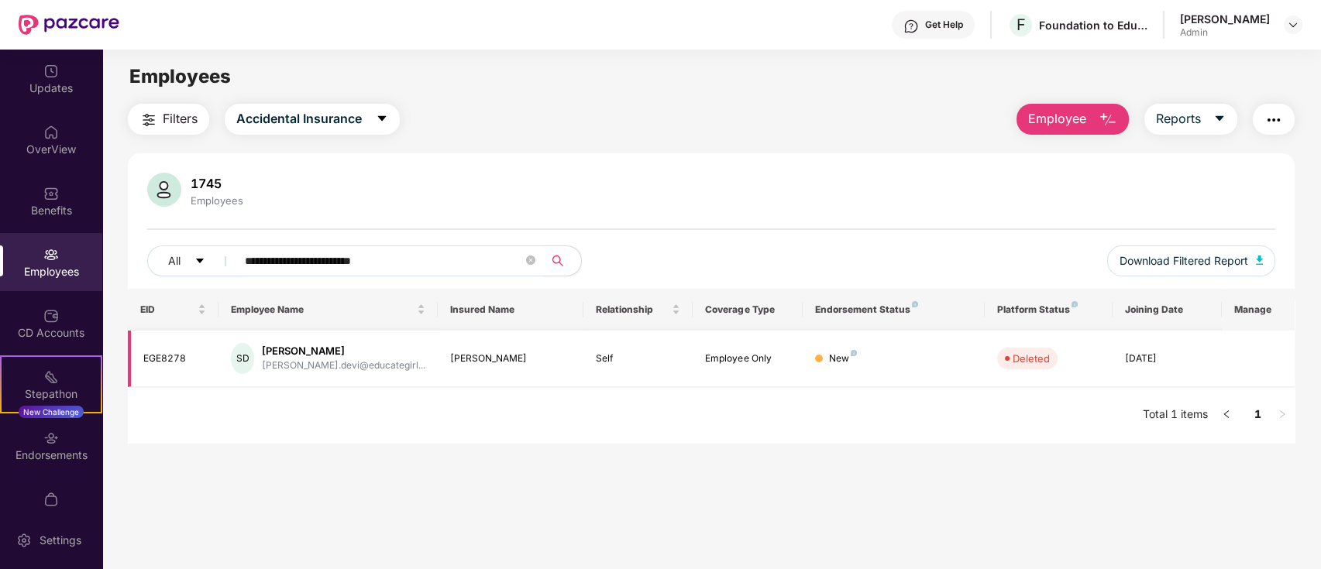
click at [253, 356] on div "SD" at bounding box center [242, 358] width 22 height 31
click at [856, 346] on td "New" at bounding box center [894, 359] width 182 height 57
click at [837, 369] on td "New" at bounding box center [894, 359] width 182 height 57
drag, startPoint x: 575, startPoint y: 344, endPoint x: 64, endPoint y: 356, distance: 510.7
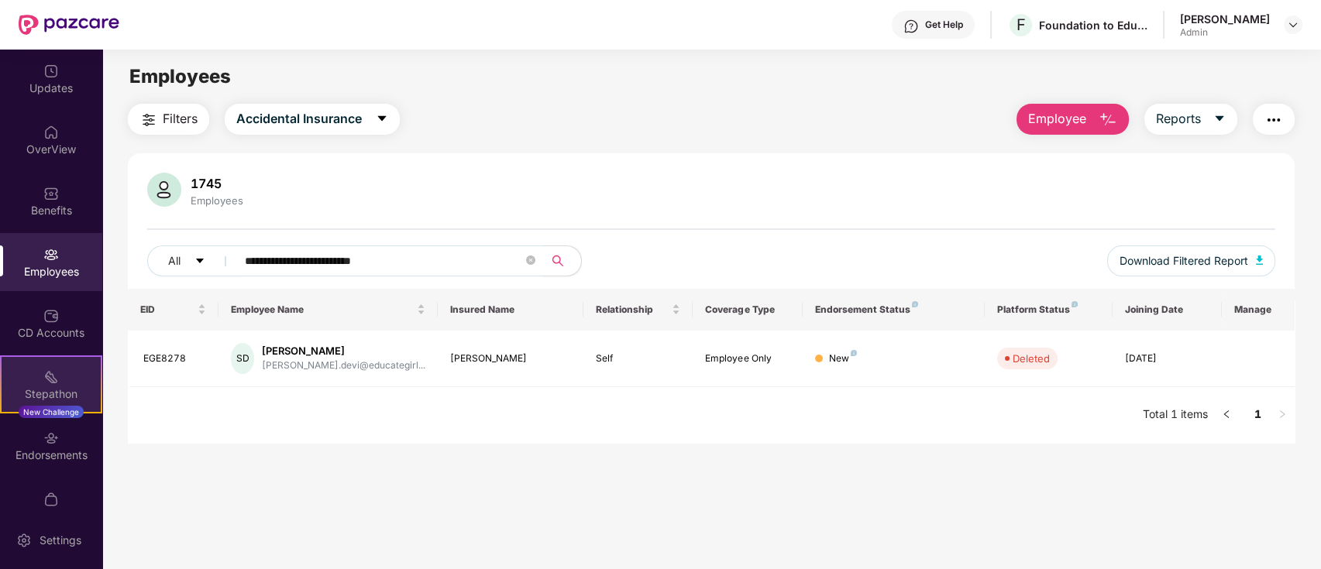
click at [479, 350] on td "[PERSON_NAME]" at bounding box center [511, 359] width 146 height 57
click at [160, 352] on div "EGE8278" at bounding box center [175, 359] width 64 height 15
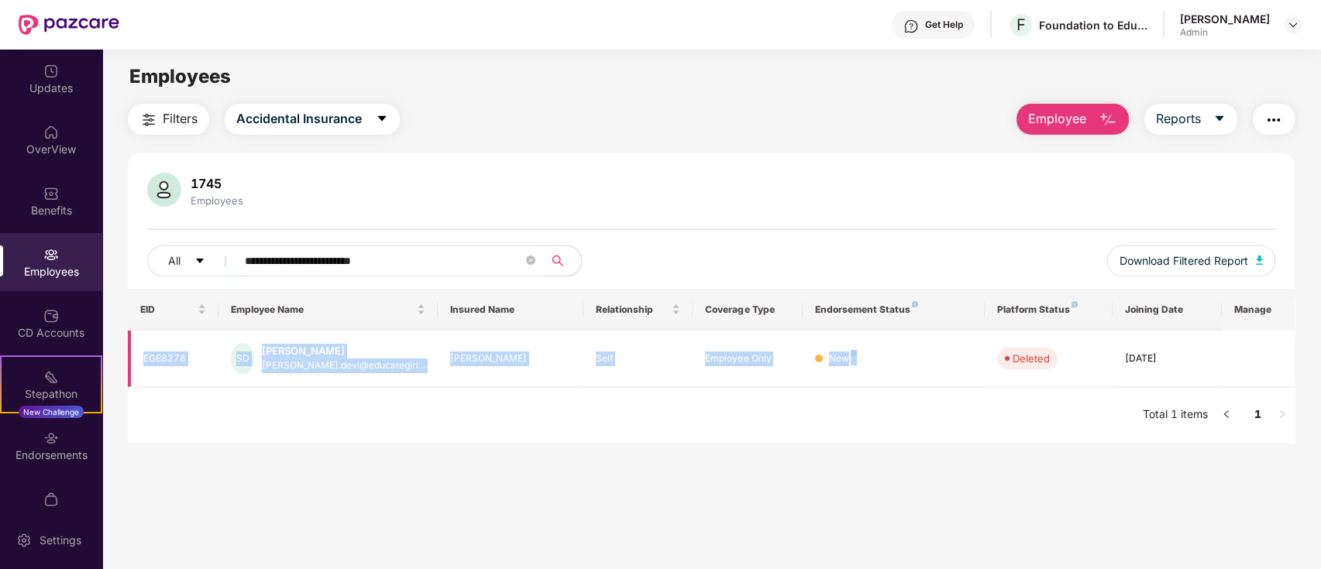
drag, startPoint x: 160, startPoint y: 351, endPoint x: 1019, endPoint y: 361, distance: 859.3
click at [983, 363] on tr "EGE8278 SD [PERSON_NAME] [PERSON_NAME].devi@educategirl... [PERSON_NAME] Devi S…" at bounding box center [712, 359] width 1168 height 57
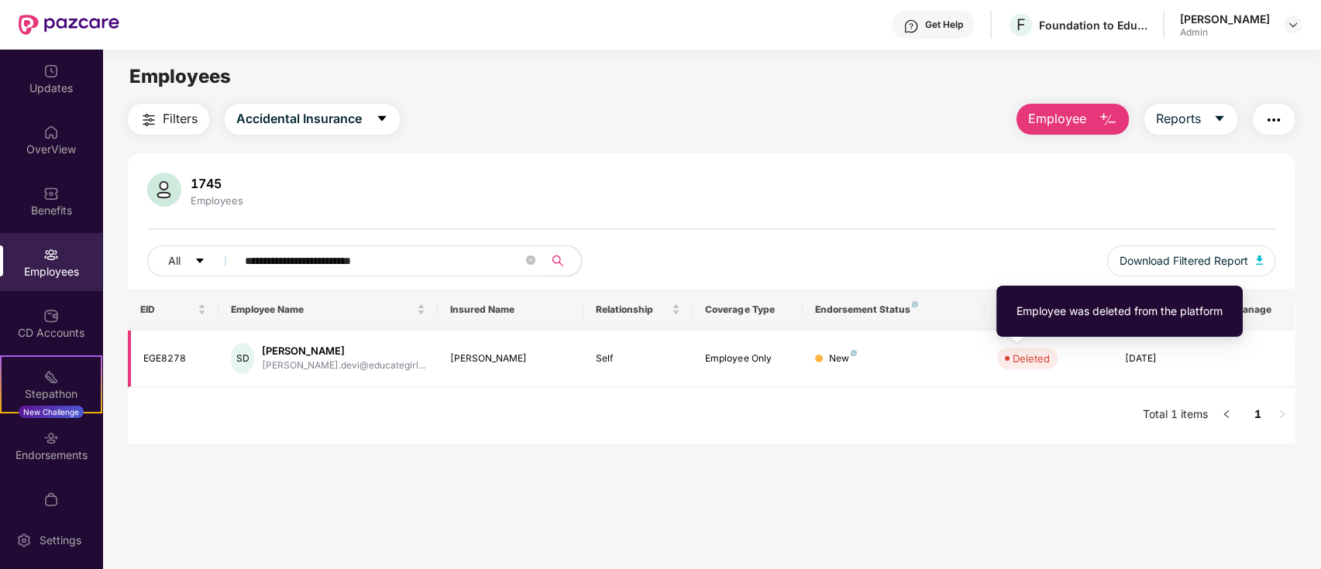
click at [1033, 359] on div "Deleted" at bounding box center [1031, 358] width 37 height 15
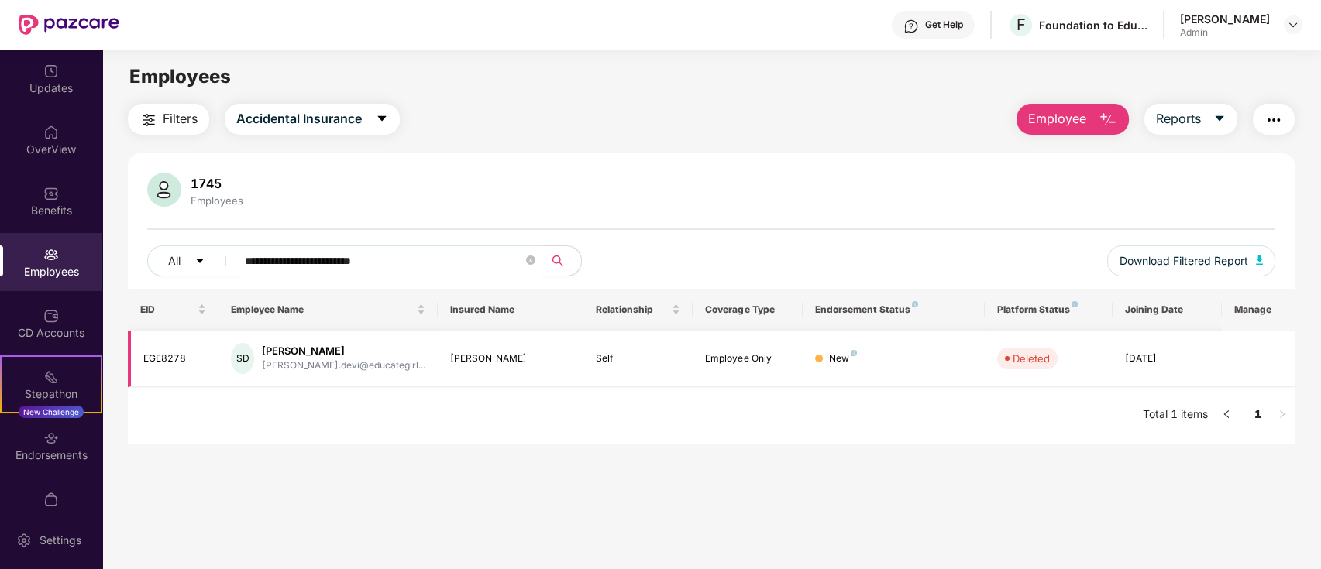
click at [1147, 359] on div "[DATE]" at bounding box center [1167, 359] width 84 height 15
click at [613, 359] on div "Self" at bounding box center [638, 359] width 84 height 15
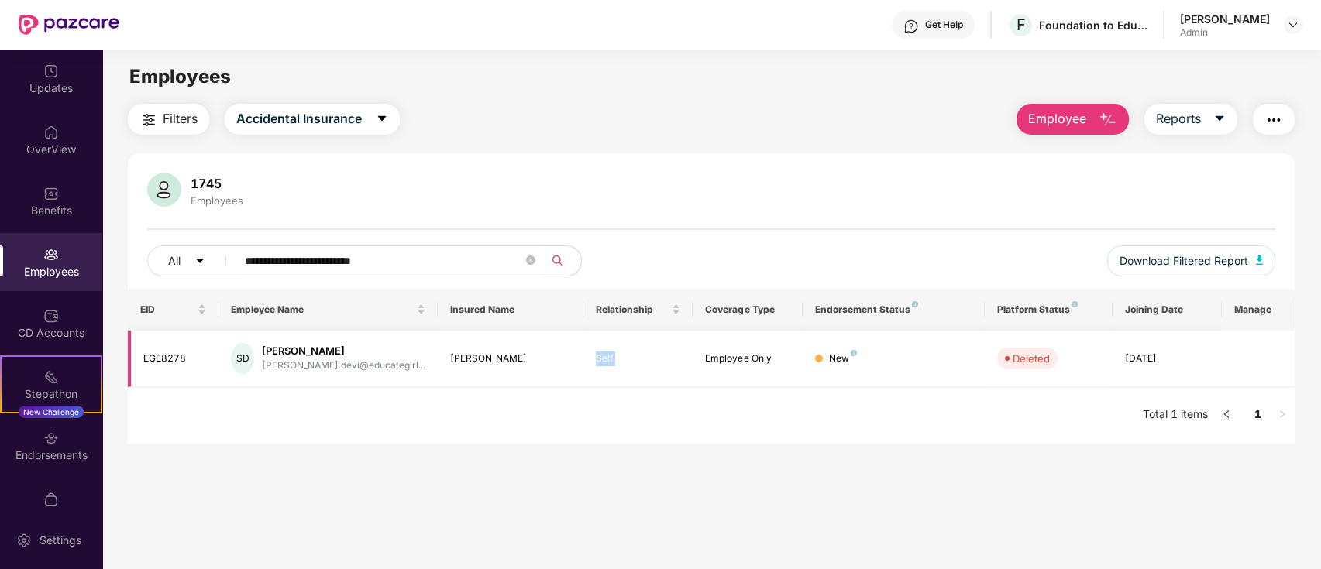
click at [613, 359] on div "Self" at bounding box center [638, 359] width 84 height 15
drag, startPoint x: 427, startPoint y: 263, endPoint x: 0, endPoint y: 237, distance: 427.7
click at [0, 237] on div "**********" at bounding box center [660, 310] width 1321 height 520
paste input "*"
type input "**********"
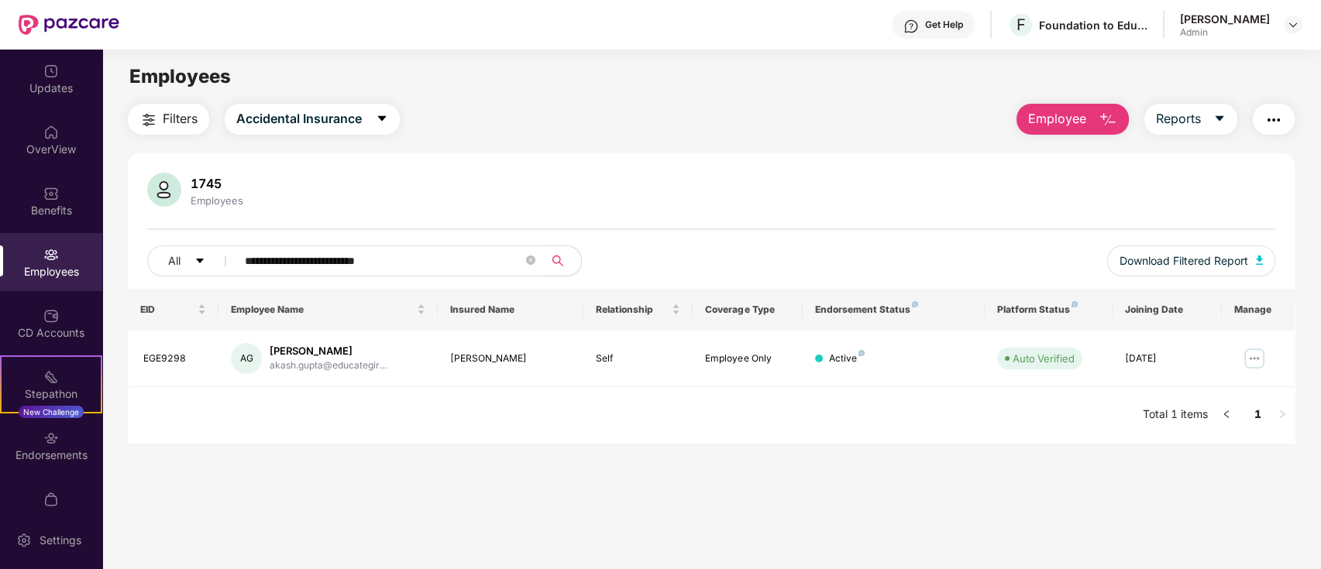
click at [175, 360] on div "EGE9298" at bounding box center [175, 359] width 64 height 15
click at [1244, 352] on img at bounding box center [1254, 358] width 25 height 25
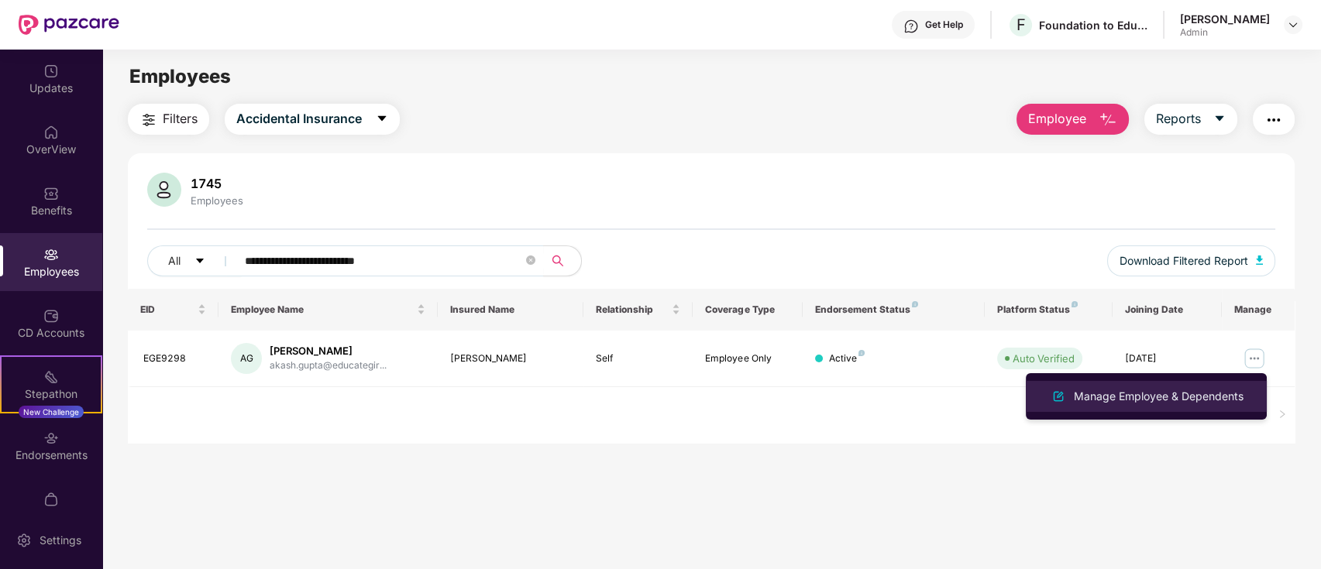
click at [1184, 400] on div "Manage Employee & Dependents" at bounding box center [1159, 396] width 176 height 17
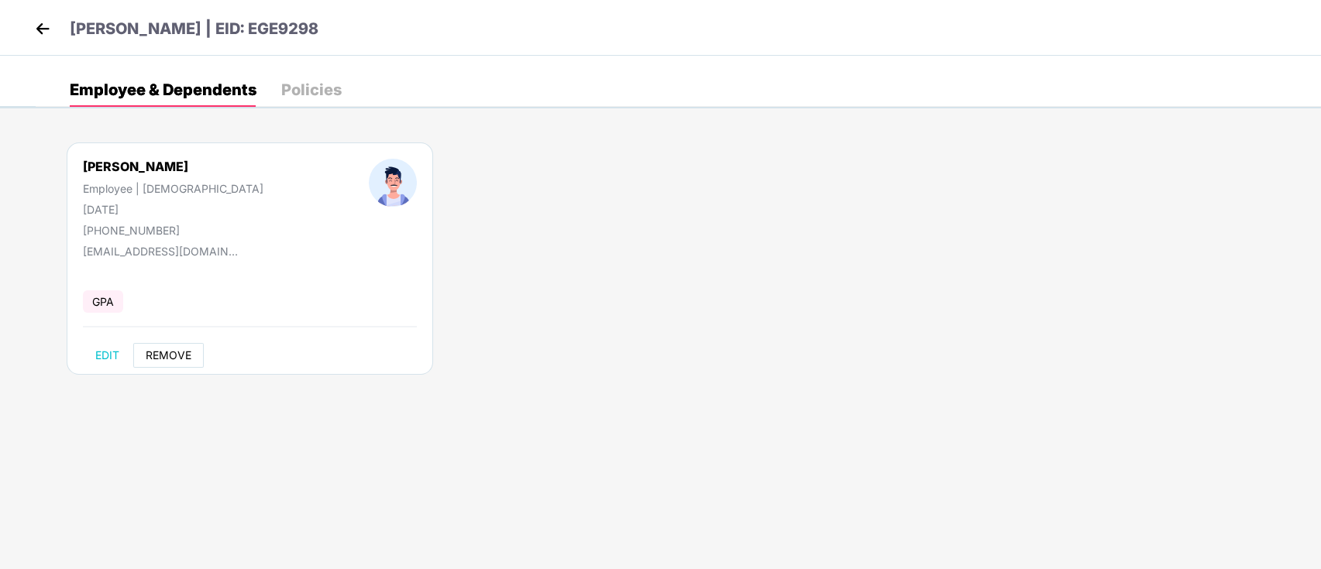
click at [155, 354] on span "REMOVE" at bounding box center [169, 355] width 46 height 12
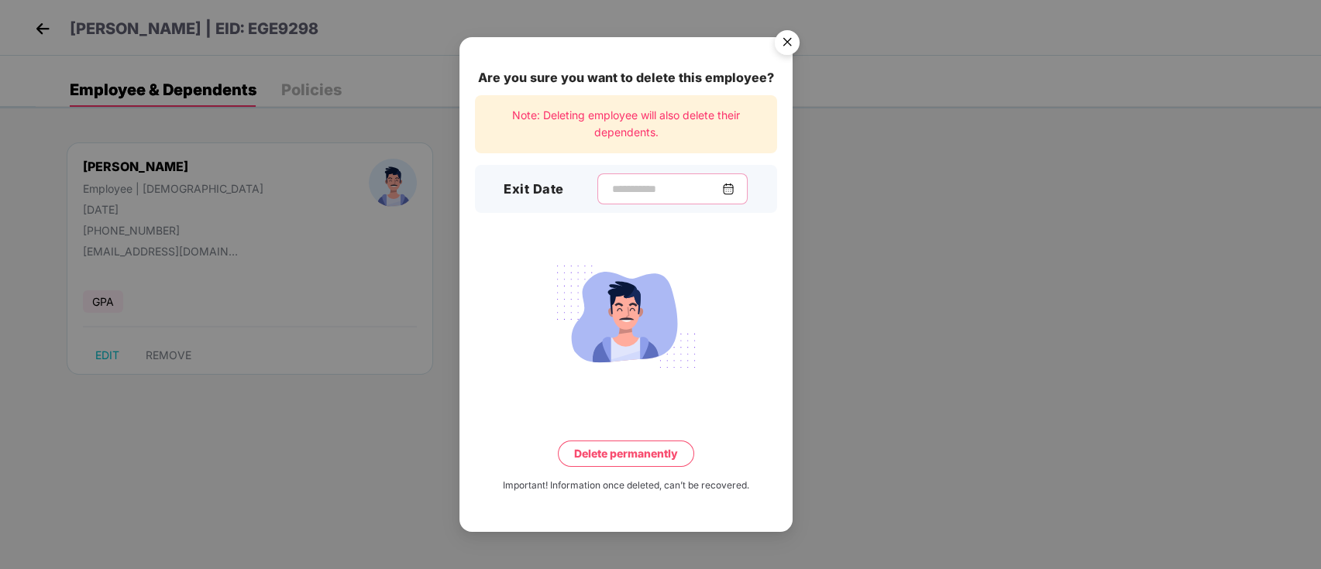
click at [651, 189] on input at bounding box center [667, 189] width 112 height 16
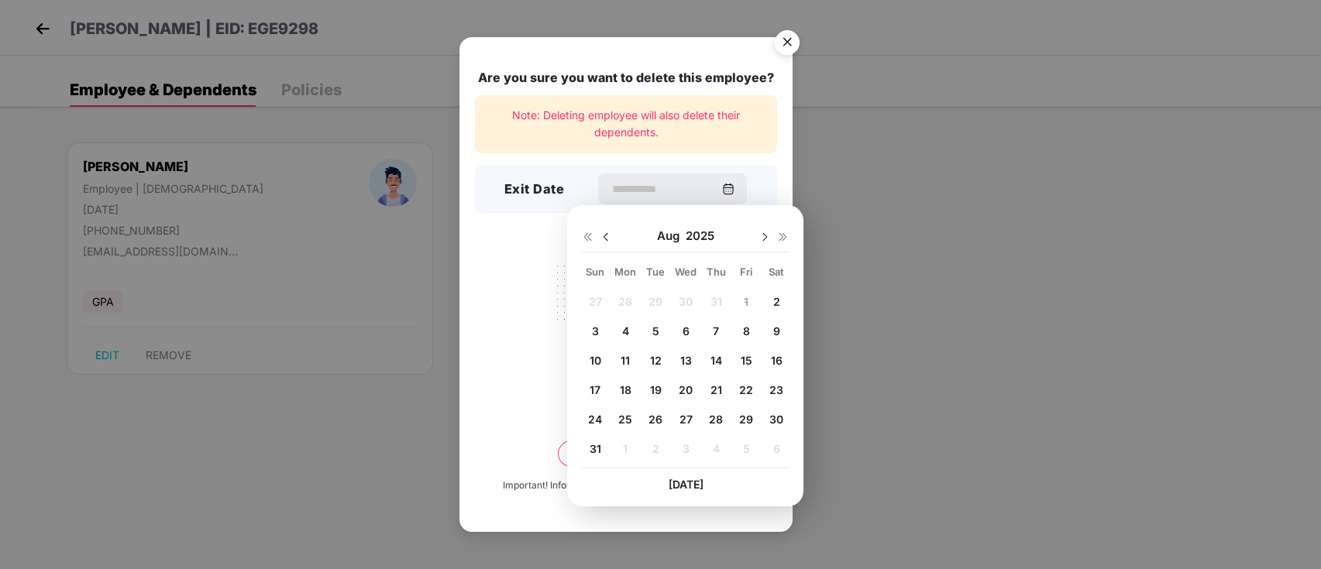
click at [590, 445] on span "31" at bounding box center [595, 448] width 12 height 13
type input "**********"
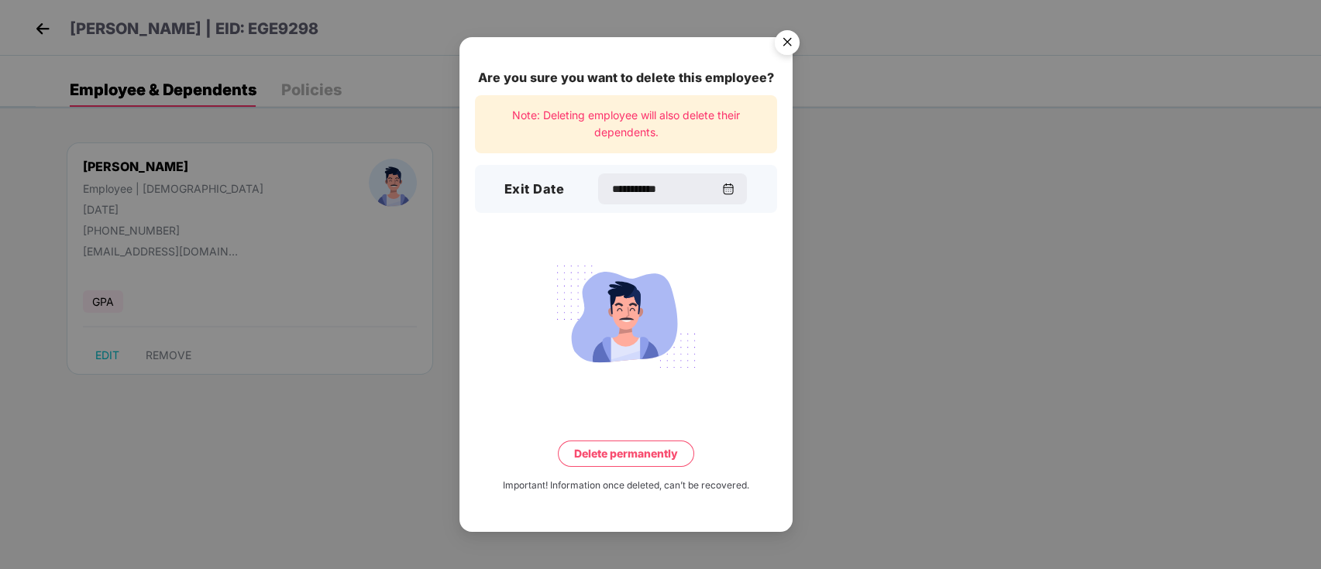
click at [600, 459] on button "Delete permanently" at bounding box center [626, 454] width 136 height 26
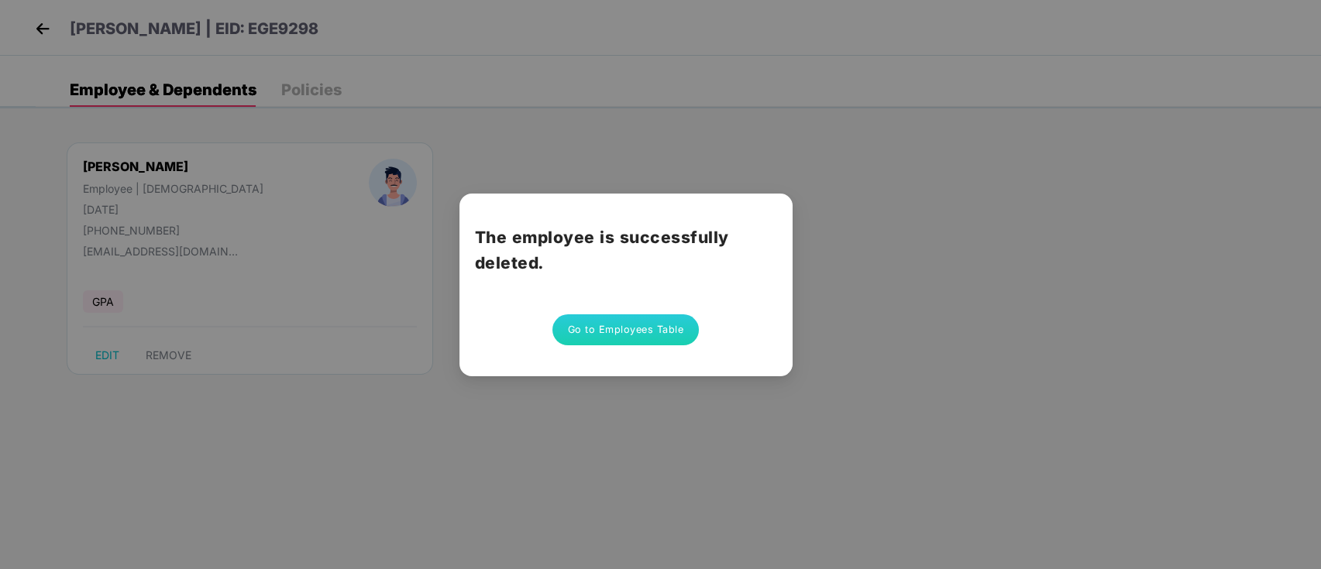
click at [622, 330] on button "Go to Employees Table" at bounding box center [625, 330] width 147 height 31
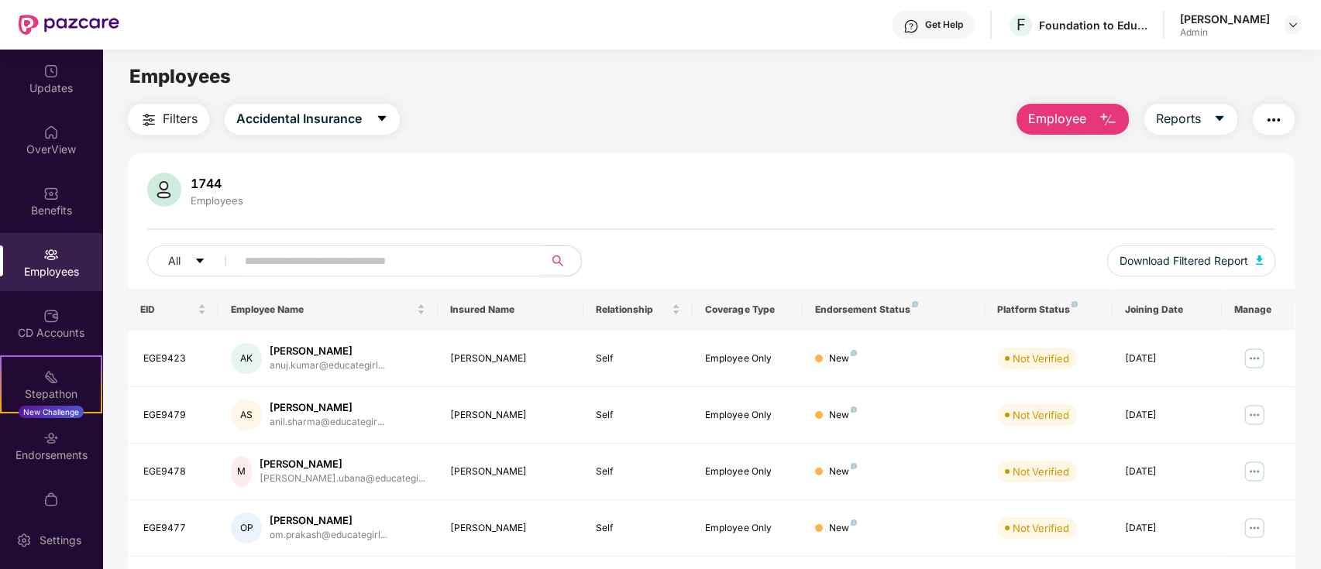
click at [439, 243] on div "1744 Employees All Download Filtered Report" at bounding box center [712, 231] width 1168 height 116
click at [435, 250] on input "text" at bounding box center [384, 260] width 278 height 23
paste input "**********"
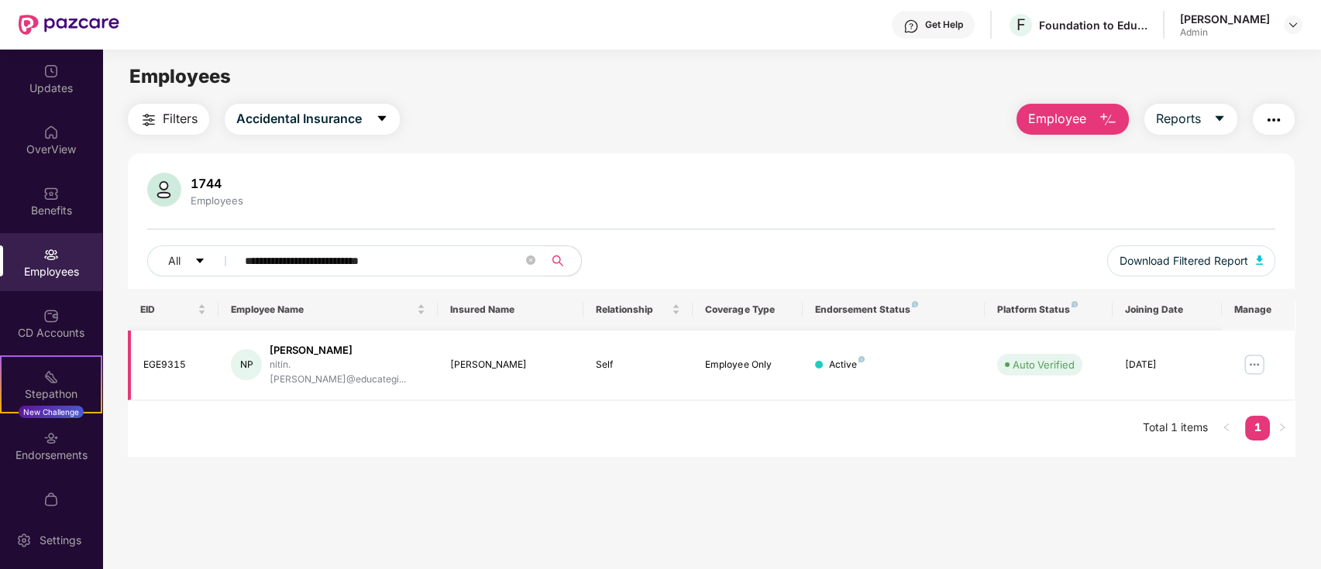
type input "**********"
click at [1247, 359] on img at bounding box center [1254, 365] width 25 height 25
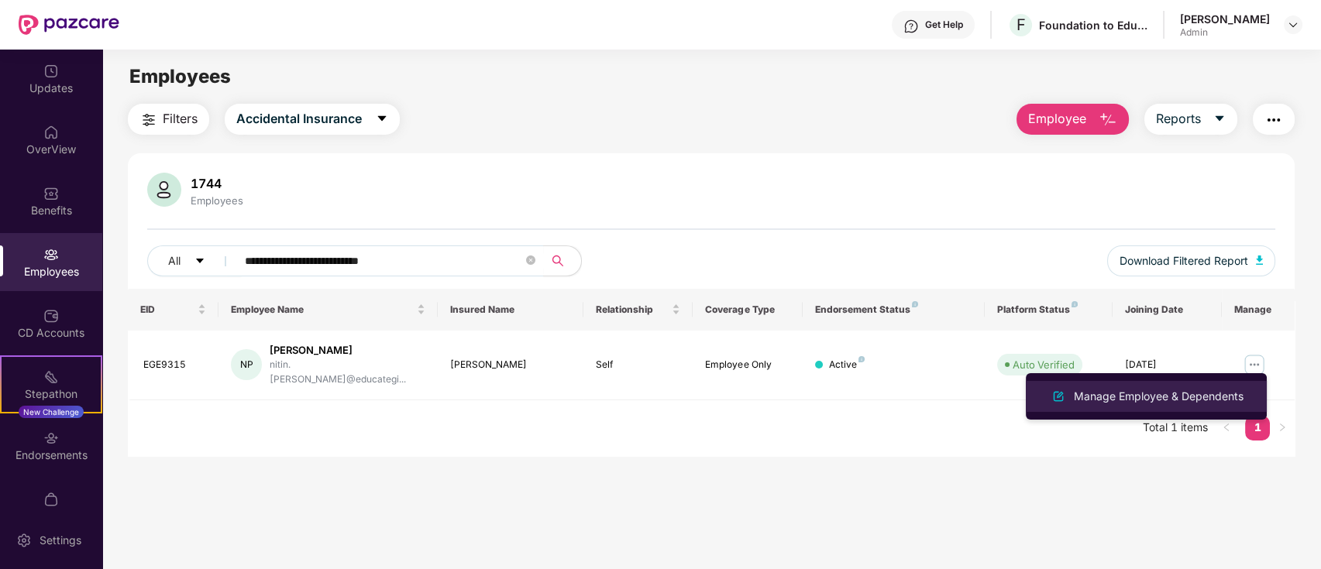
click at [1141, 397] on div "Manage Employee & Dependents" at bounding box center [1159, 396] width 176 height 17
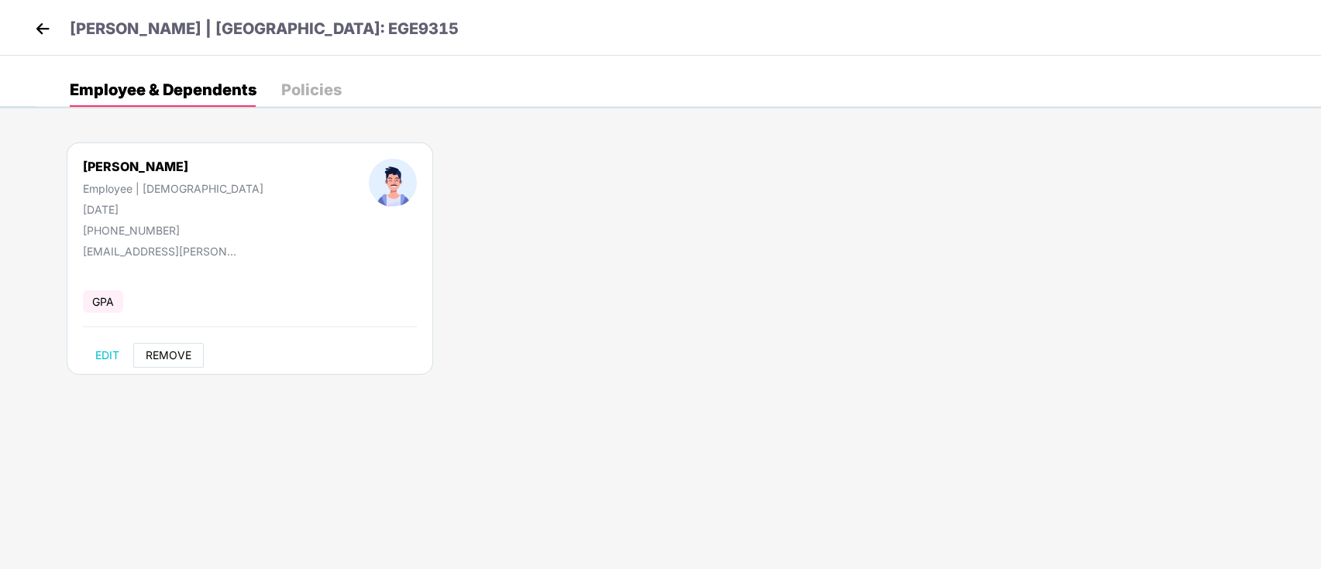
click at [166, 351] on span "REMOVE" at bounding box center [169, 355] width 46 height 12
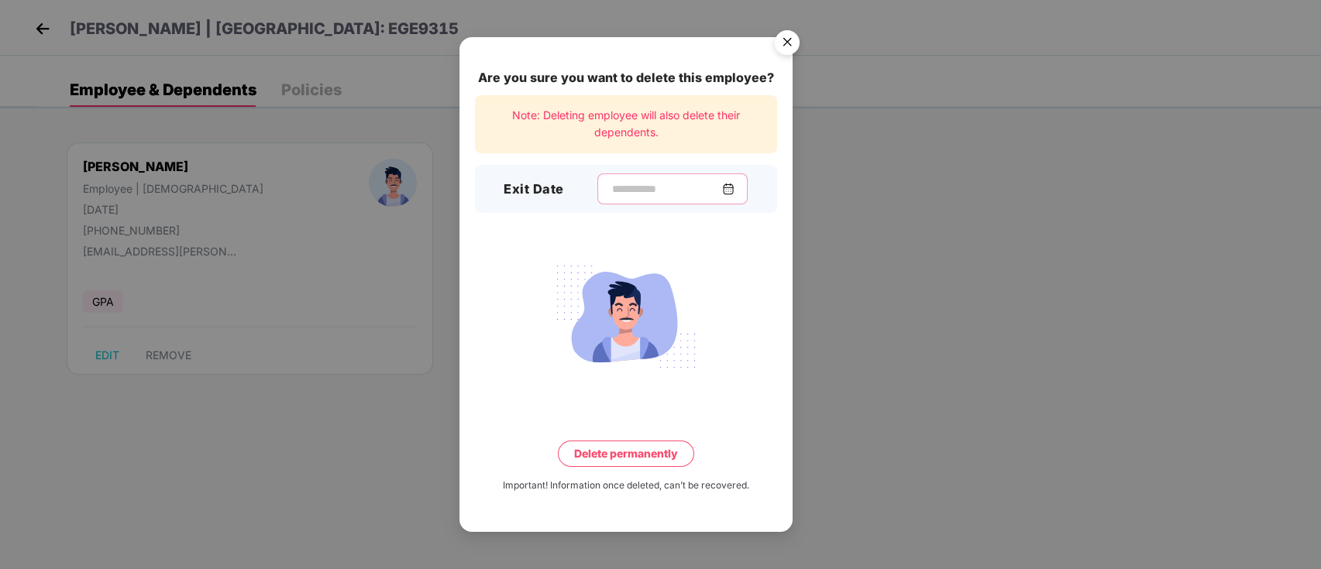
click at [617, 194] on input at bounding box center [667, 189] width 112 height 16
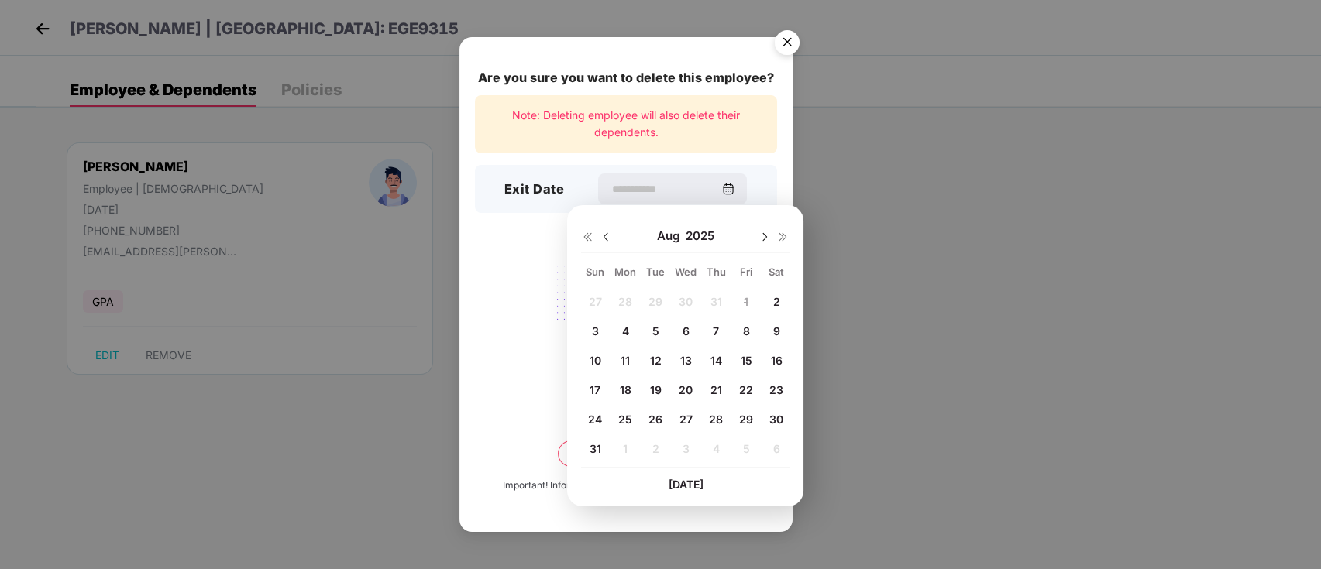
click at [648, 325] on div "5" at bounding box center [655, 331] width 23 height 23
type input "**********"
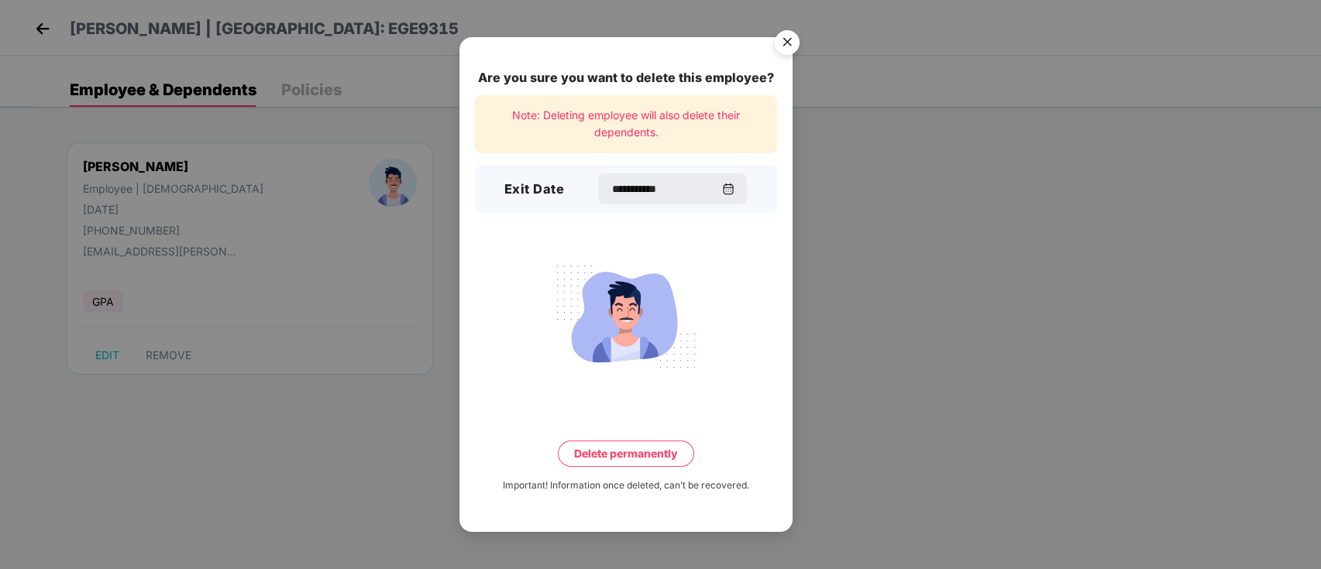
click at [619, 453] on button "Delete permanently" at bounding box center [626, 454] width 136 height 26
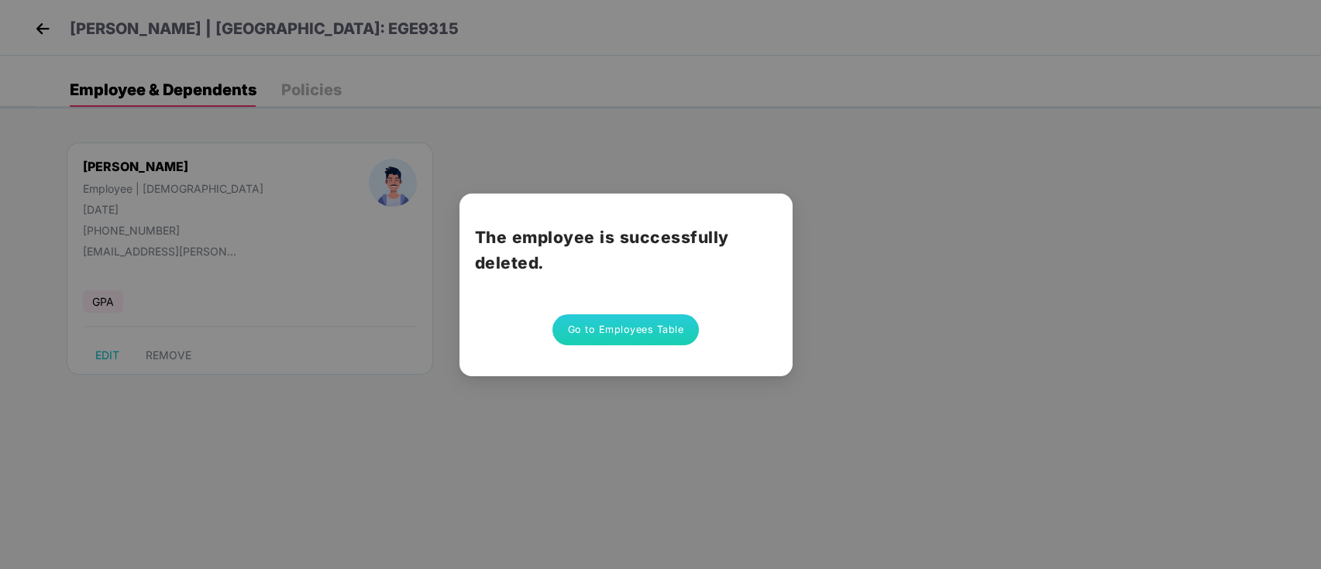
click at [624, 337] on button "Go to Employees Table" at bounding box center [625, 330] width 147 height 31
